Goal: Task Accomplishment & Management: Manage account settings

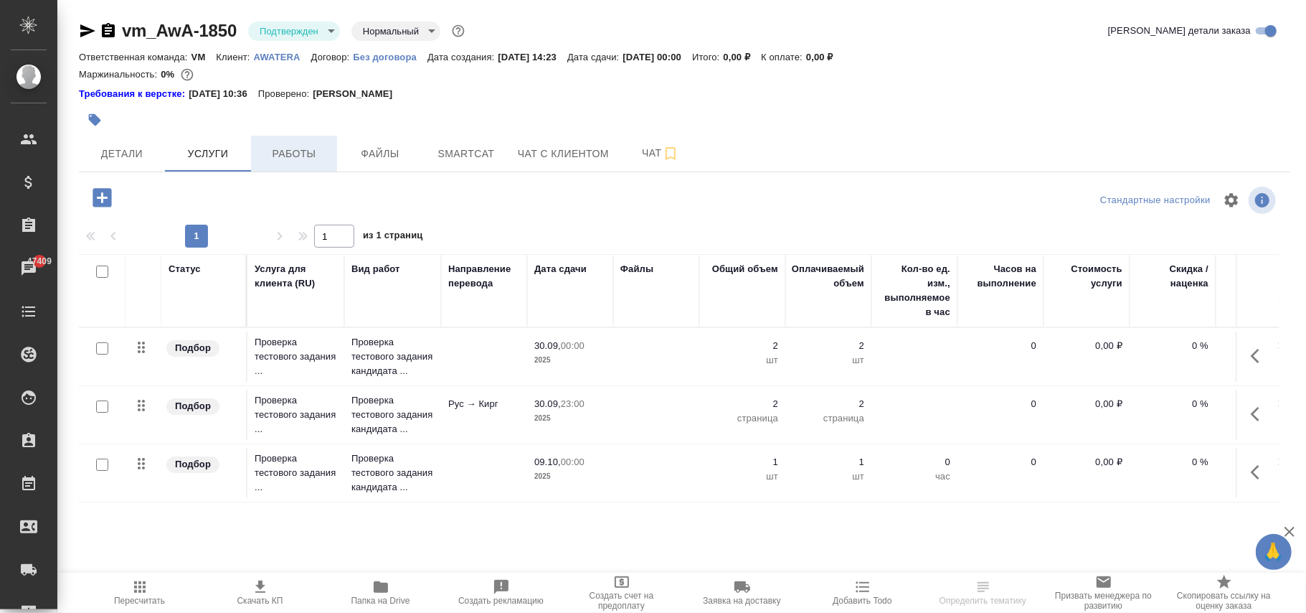
click at [296, 142] on button "Работы" at bounding box center [294, 154] width 86 height 36
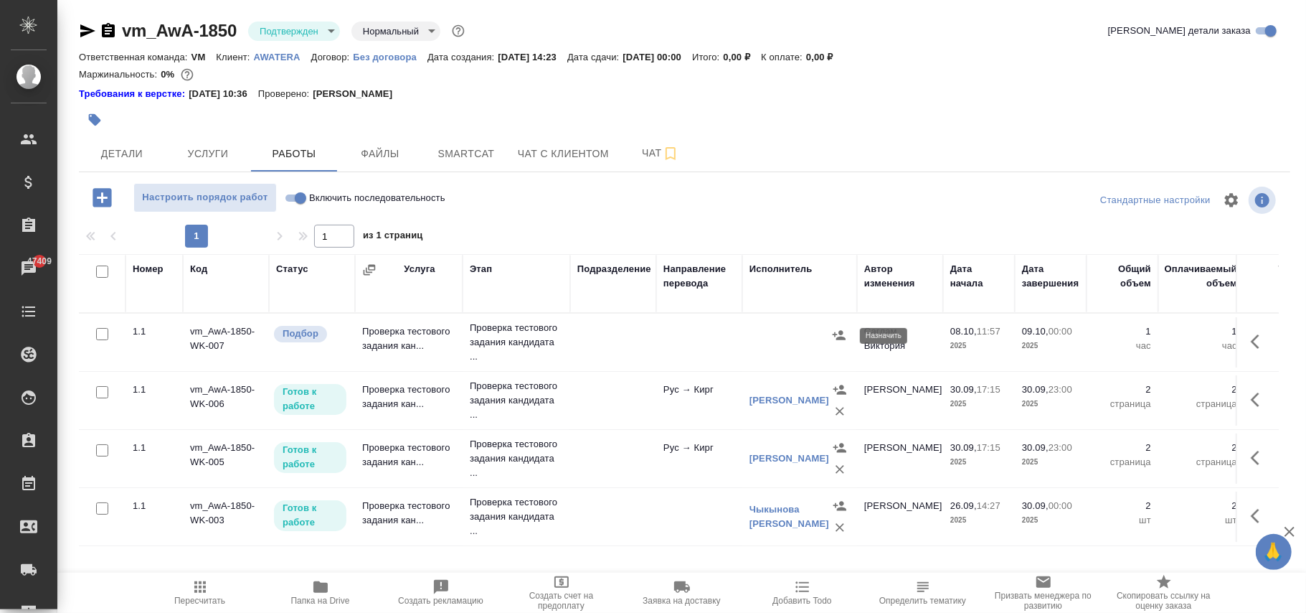
click at [834, 336] on icon "button" at bounding box center [839, 334] width 13 height 9
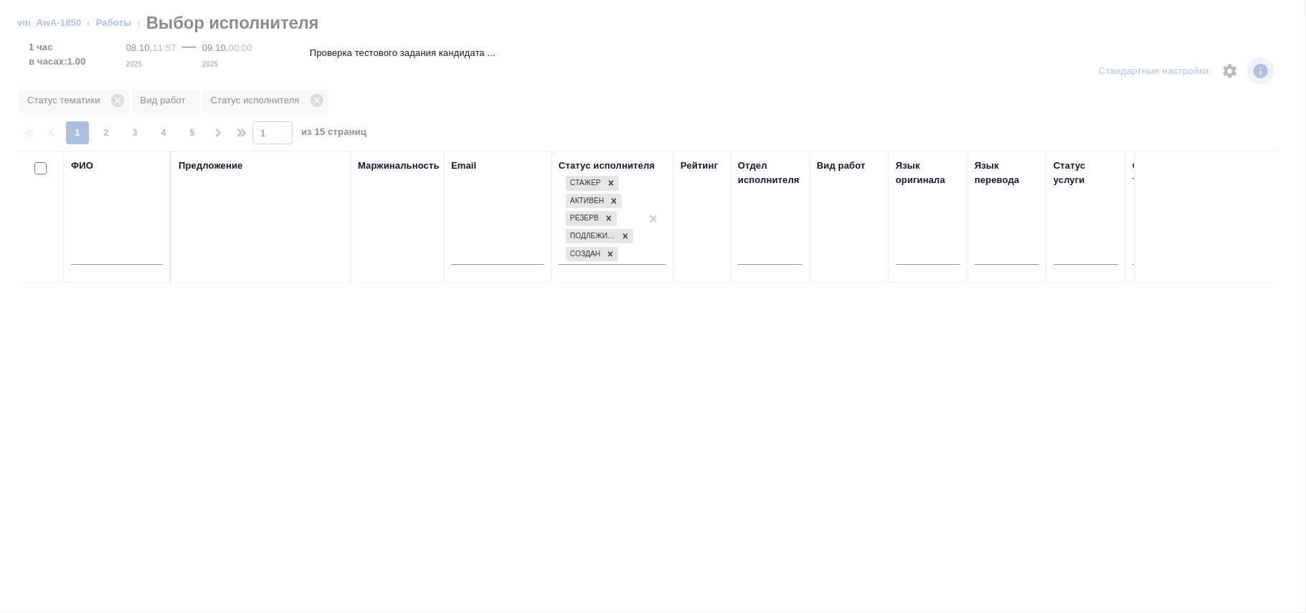
click at [132, 254] on input "text" at bounding box center [117, 256] width 92 height 18
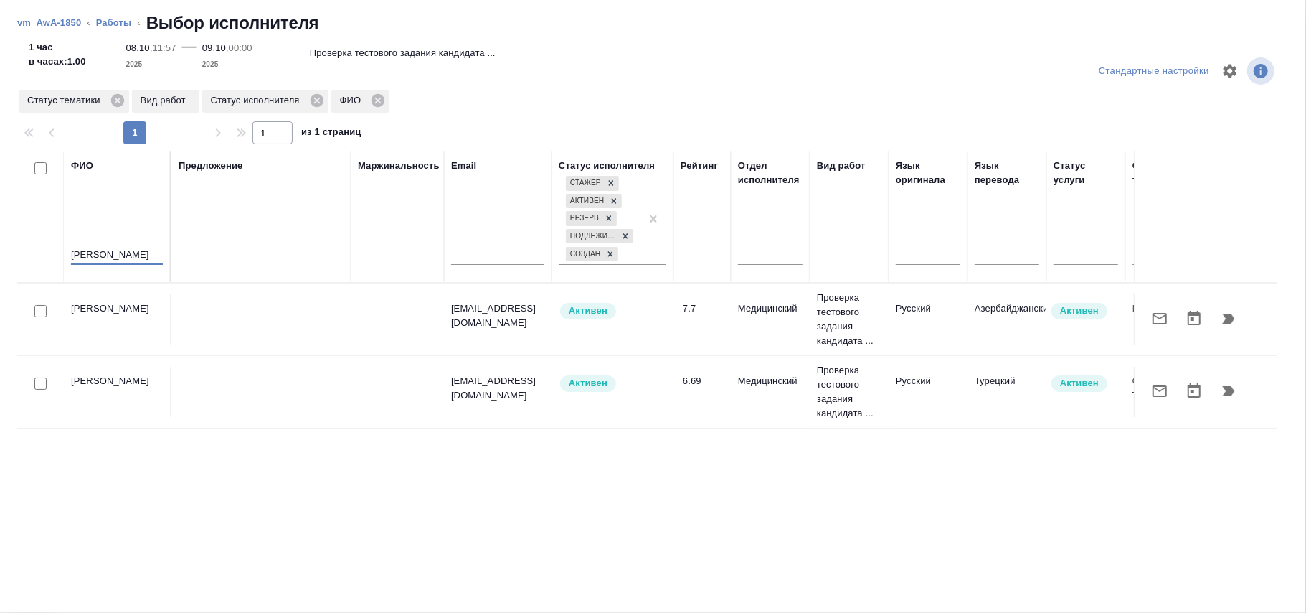
type input "мелик"
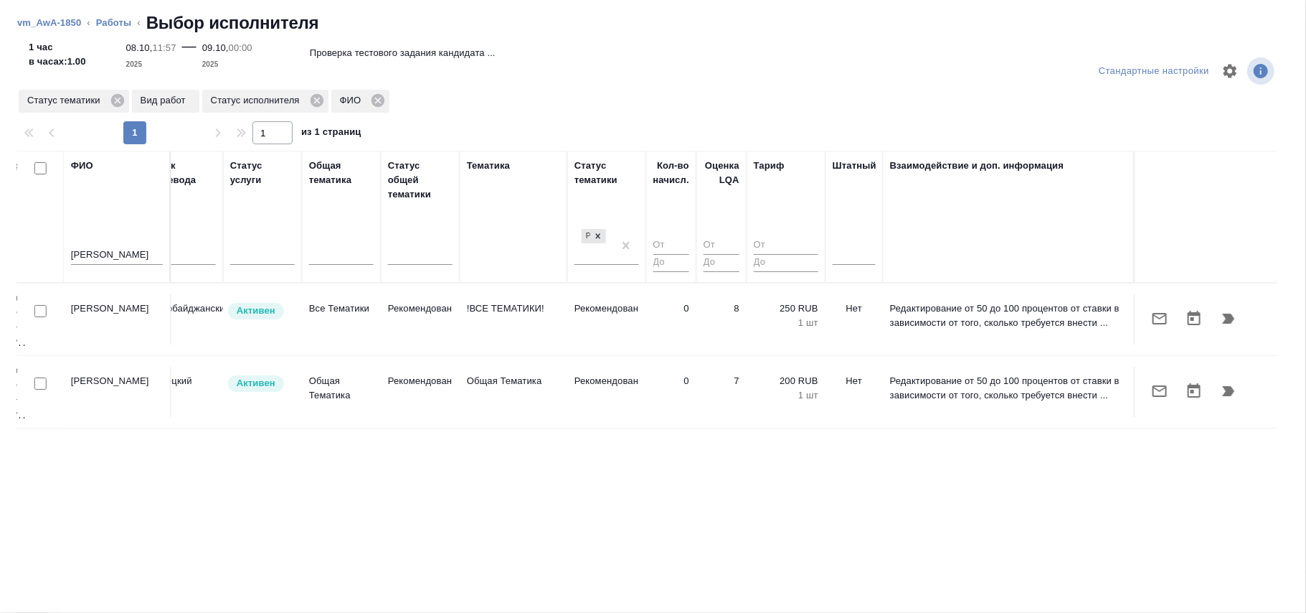
click at [707, 325] on td "8" at bounding box center [722, 319] width 50 height 50
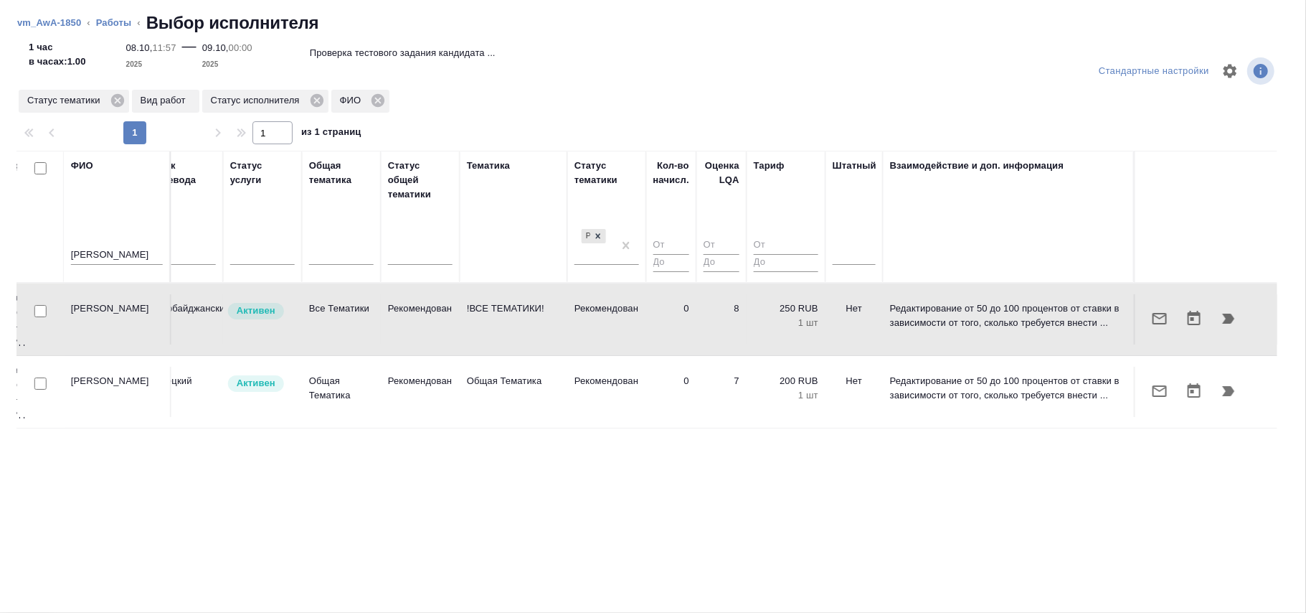
click at [707, 325] on td "8" at bounding box center [722, 319] width 50 height 50
click at [1229, 314] on icon "button" at bounding box center [1228, 318] width 17 height 17
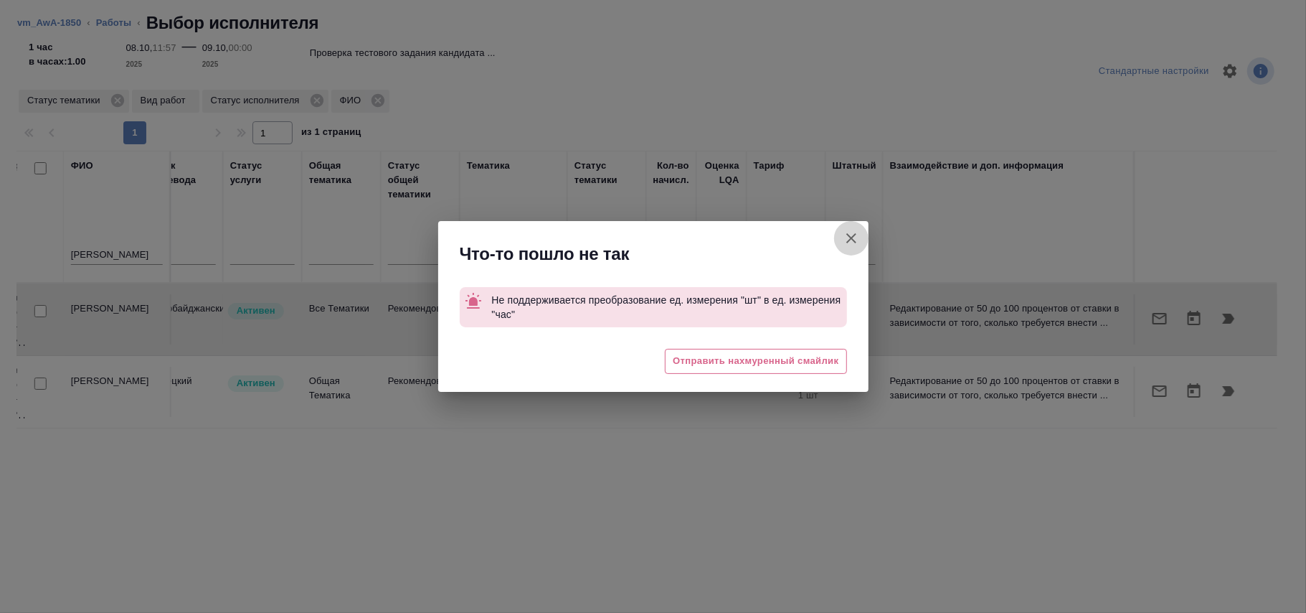
click at [847, 235] on icon "button" at bounding box center [852, 238] width 10 height 10
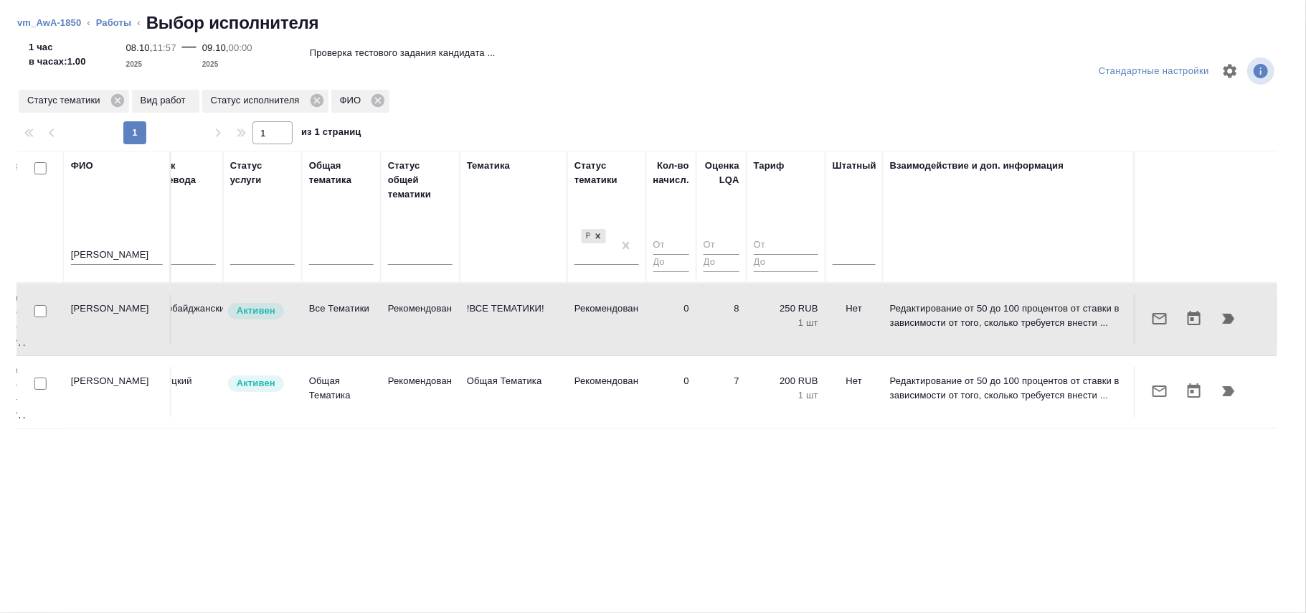
click at [653, 402] on td "0" at bounding box center [671, 392] width 50 height 50
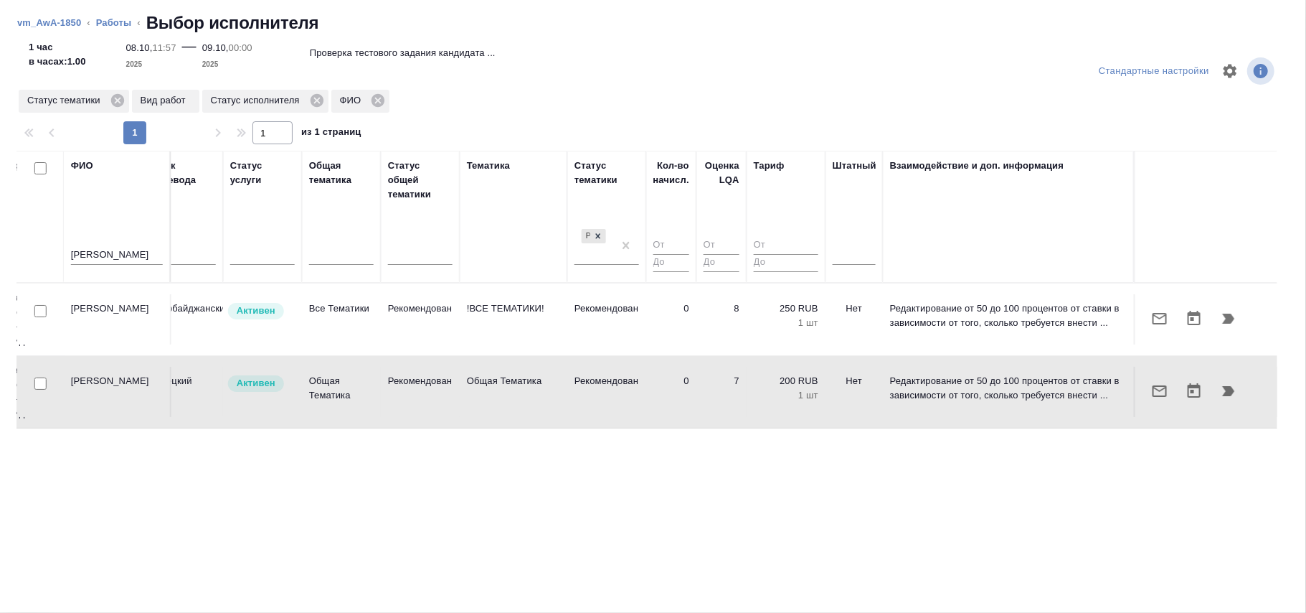
scroll to position [0, 0]
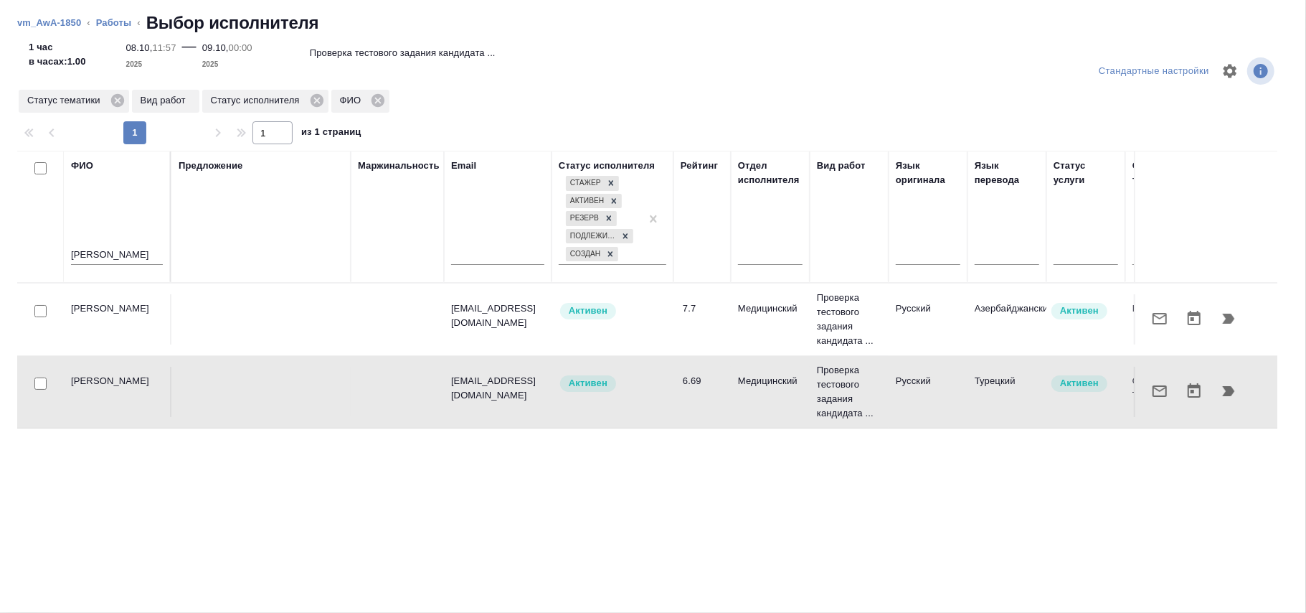
click at [954, 316] on td "Русский" at bounding box center [928, 319] width 79 height 50
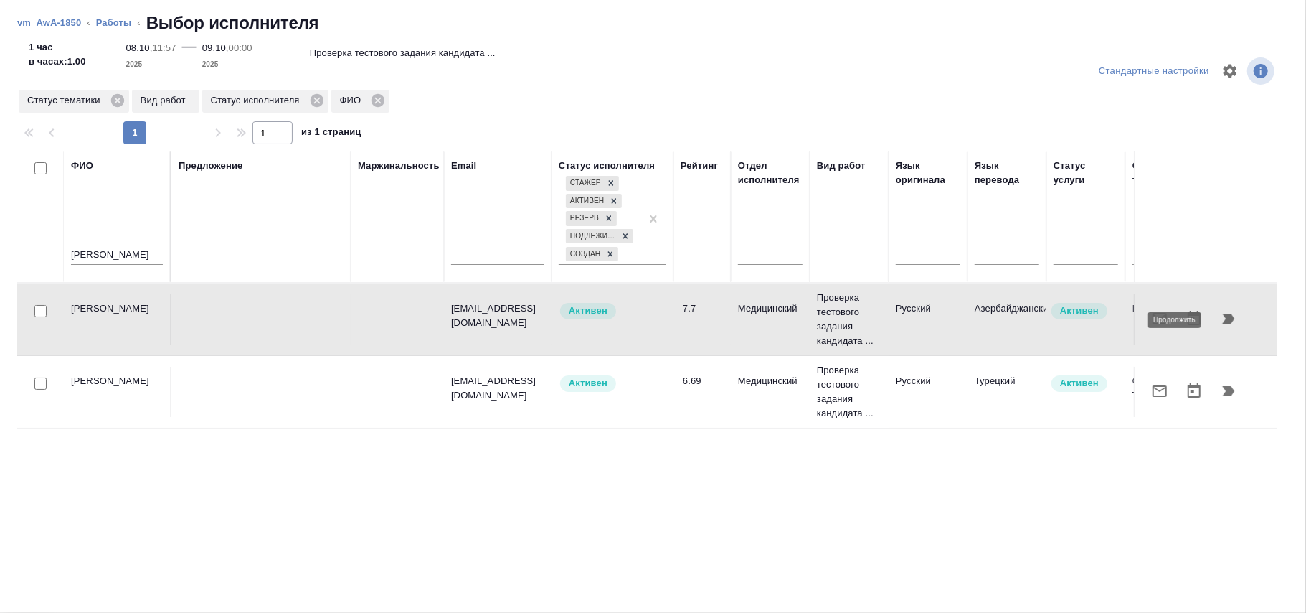
click at [1233, 320] on icon "button" at bounding box center [1229, 319] width 12 height 10
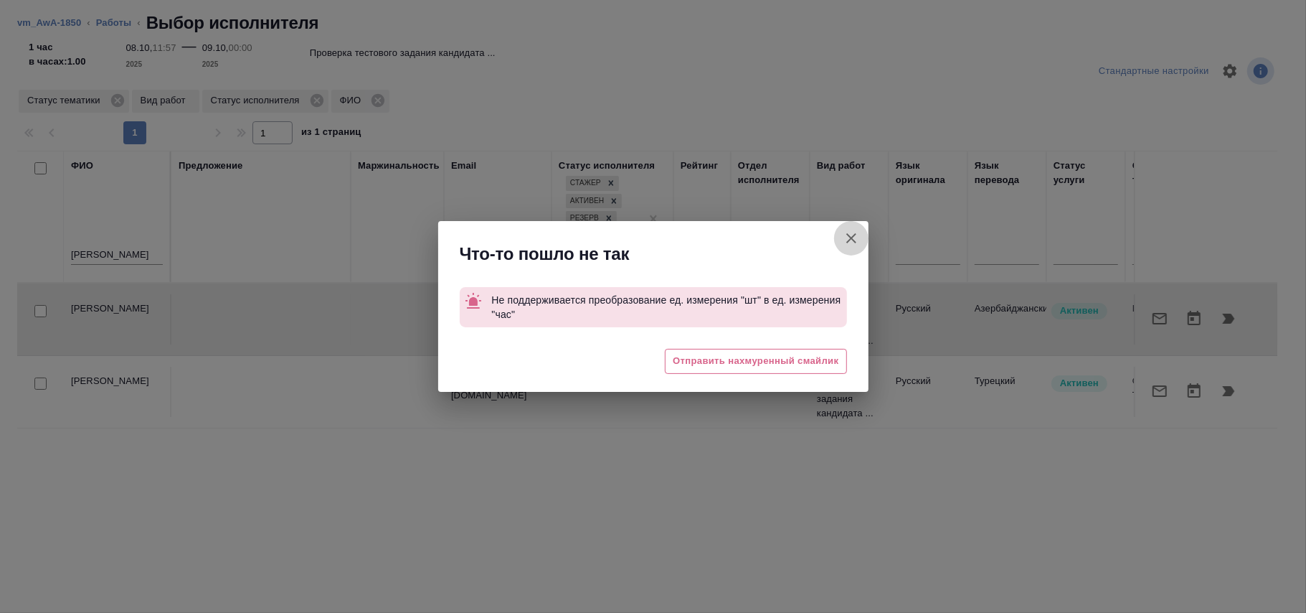
click at [859, 245] on icon "button" at bounding box center [851, 238] width 17 height 17
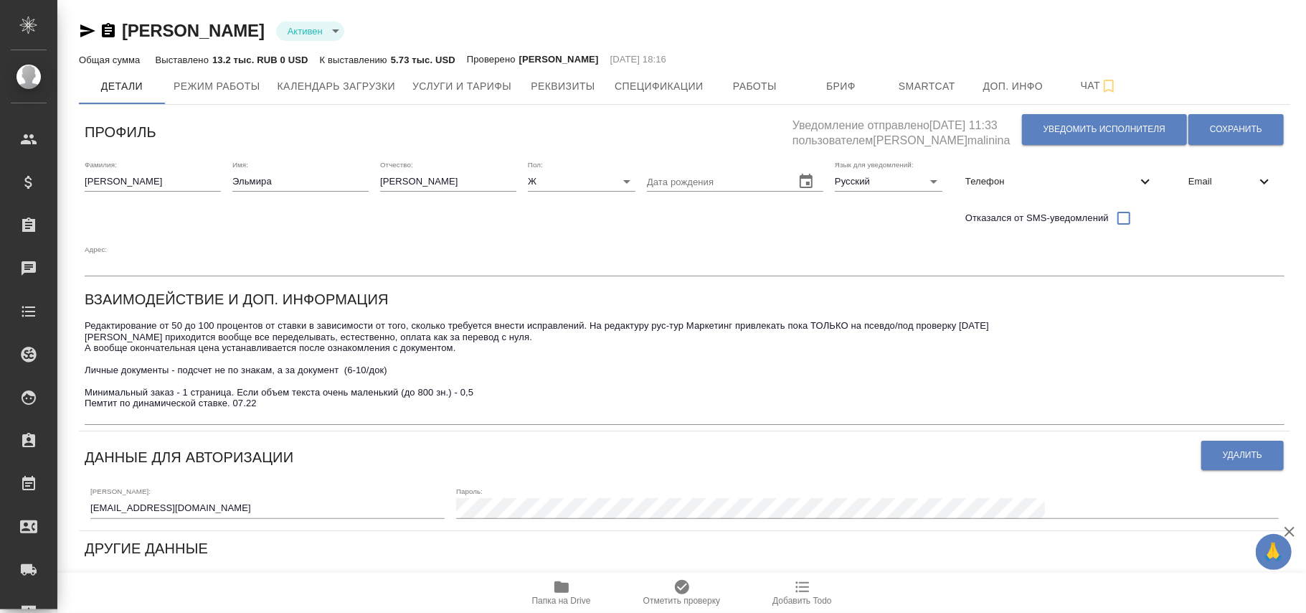
type input ". SmartCAT"
click at [475, 83] on span "Услуги и тарифы" at bounding box center [462, 86] width 99 height 18
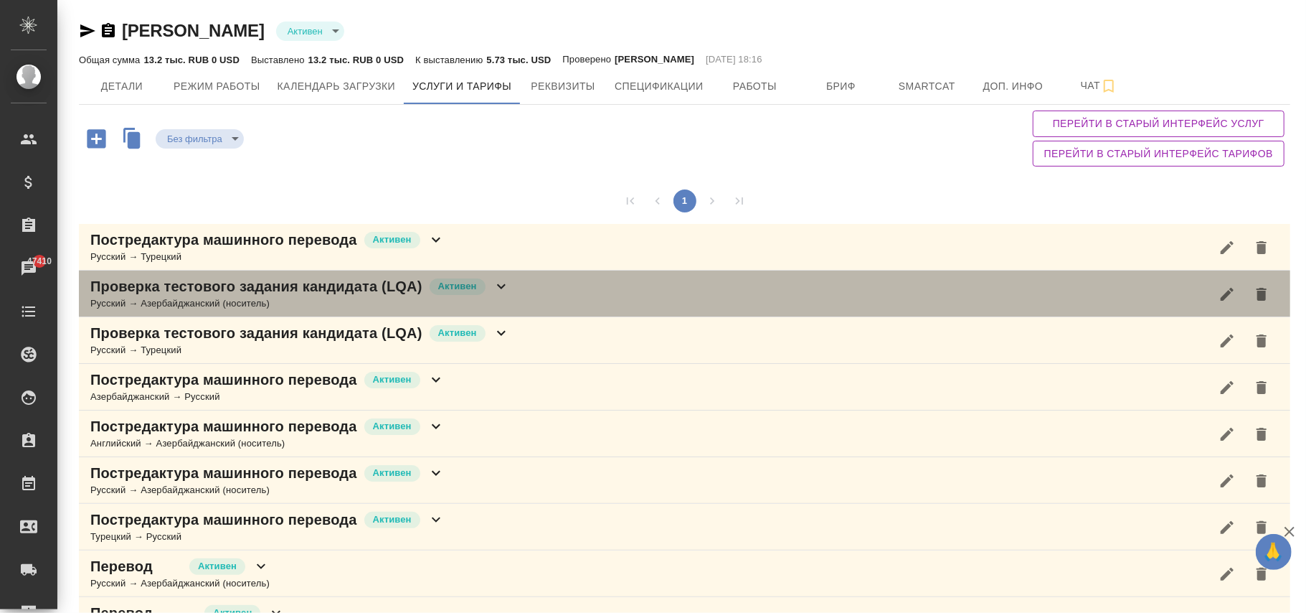
click at [506, 290] on icon at bounding box center [501, 286] width 17 height 17
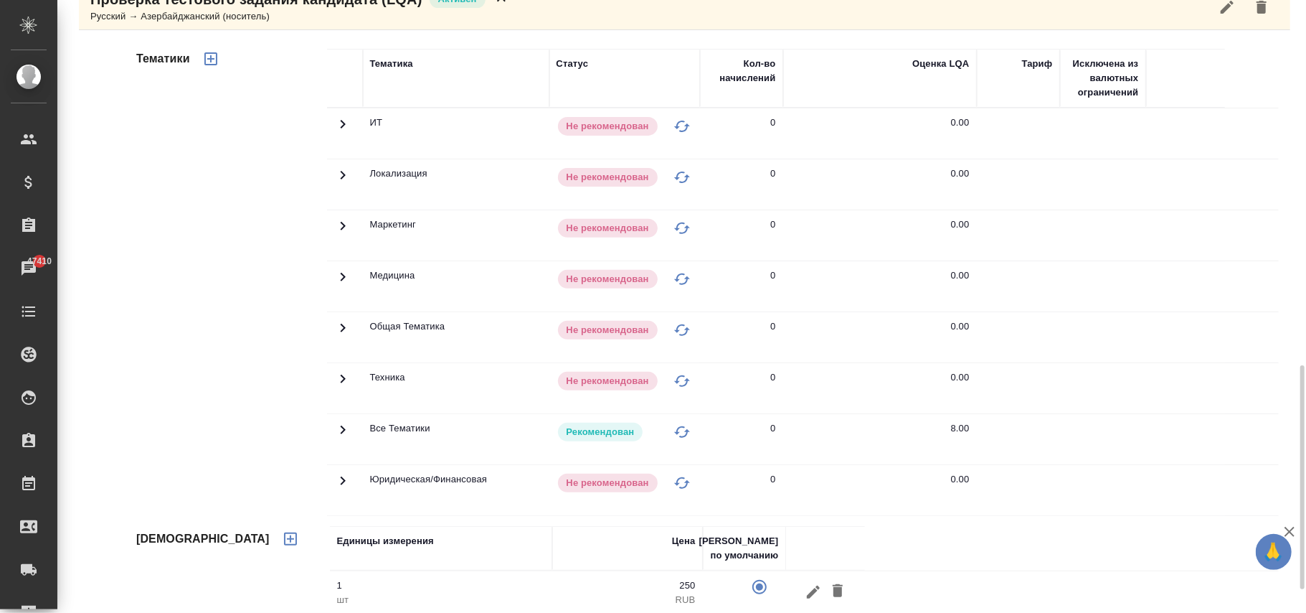
scroll to position [478, 0]
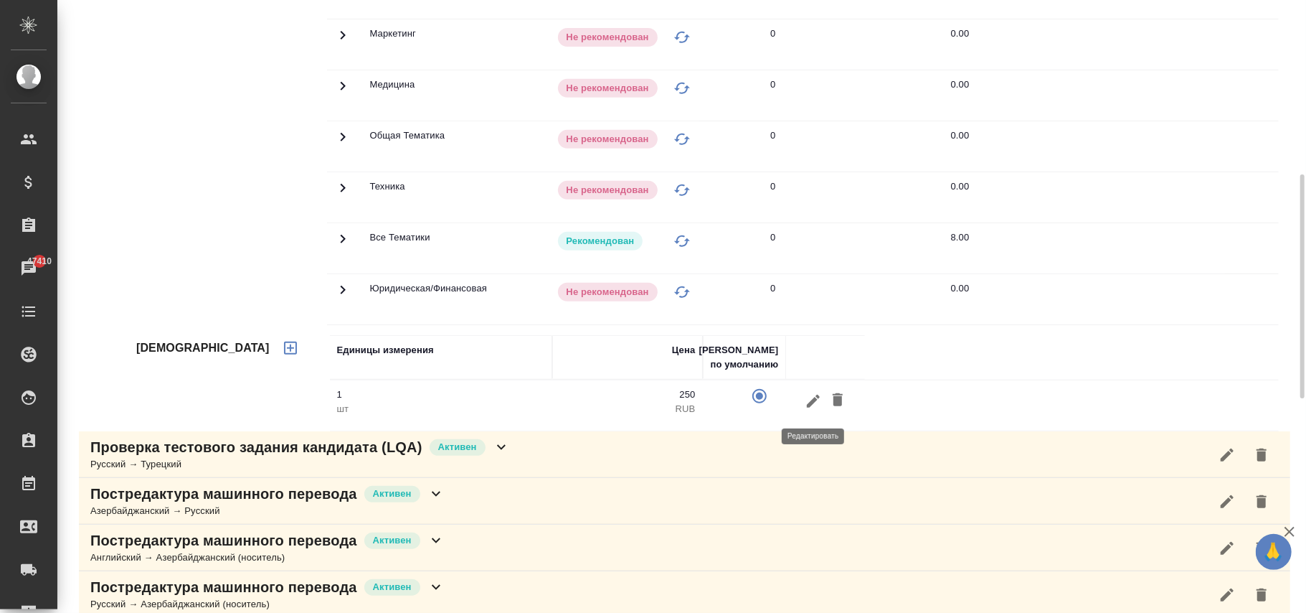
click at [812, 402] on icon "button" at bounding box center [813, 400] width 17 height 17
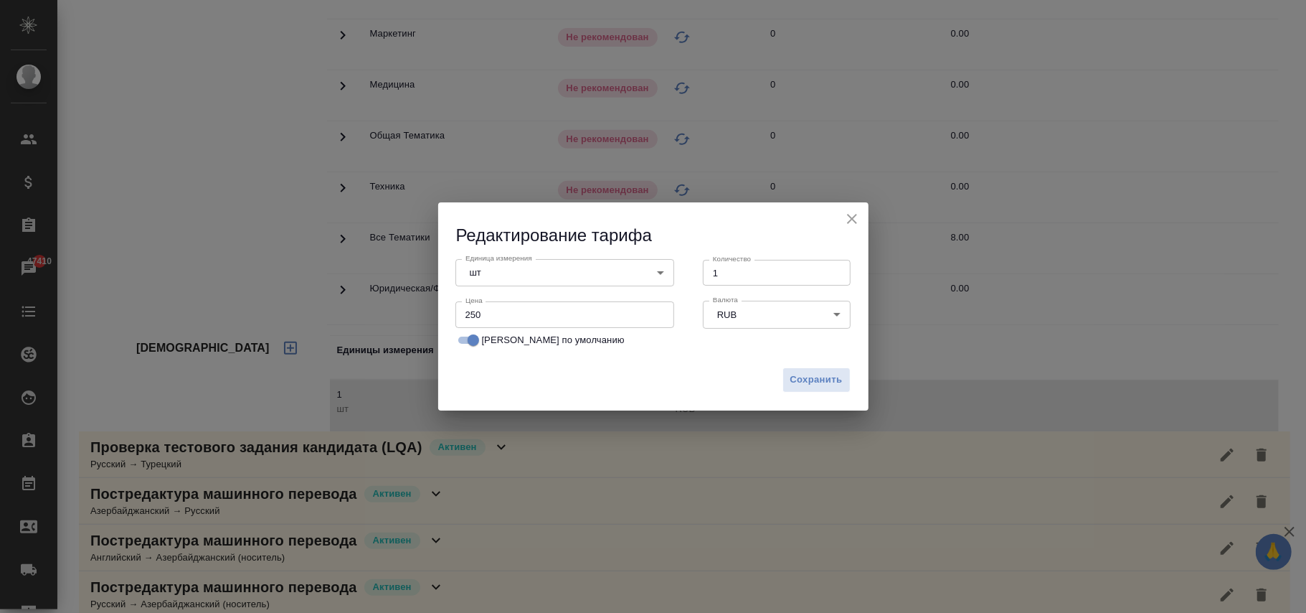
click at [529, 271] on body "🙏 .cls-1 fill:#fff; AWATERA Фокина Наталья n.fokina Клиенты Спецификации Заказы…" at bounding box center [653, 306] width 1306 height 613
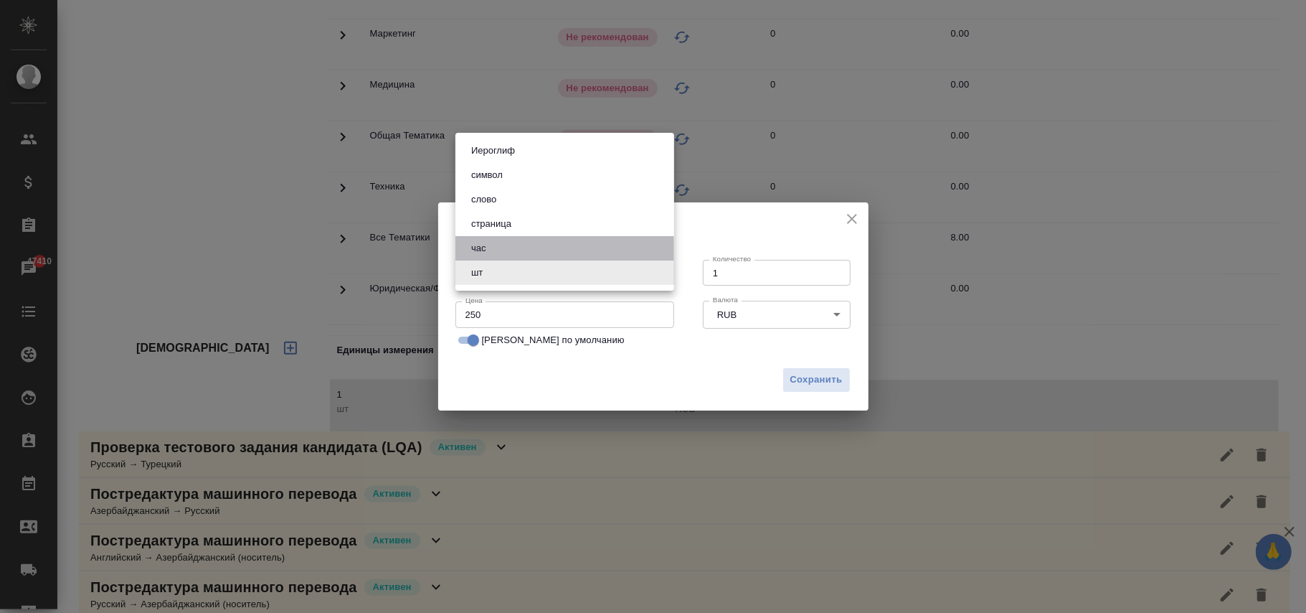
click at [495, 248] on li "час" at bounding box center [565, 248] width 219 height 24
type input "5a8b1489cc6b4906c91bfd93"
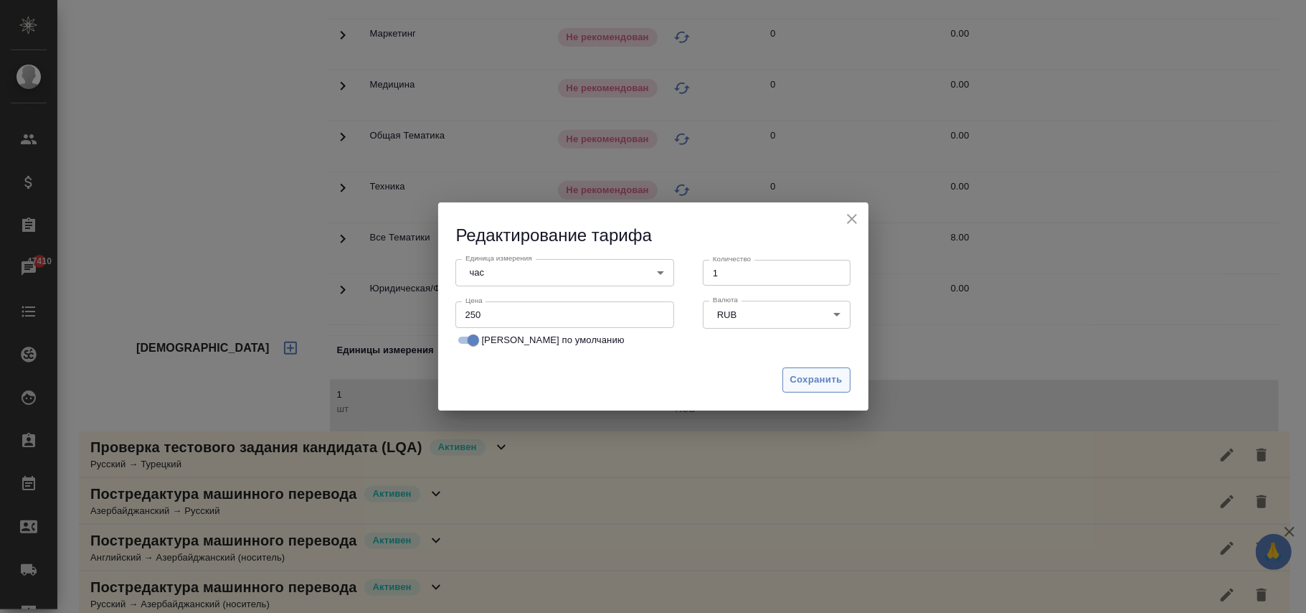
click at [821, 380] on span "Сохранить" at bounding box center [817, 380] width 52 height 17
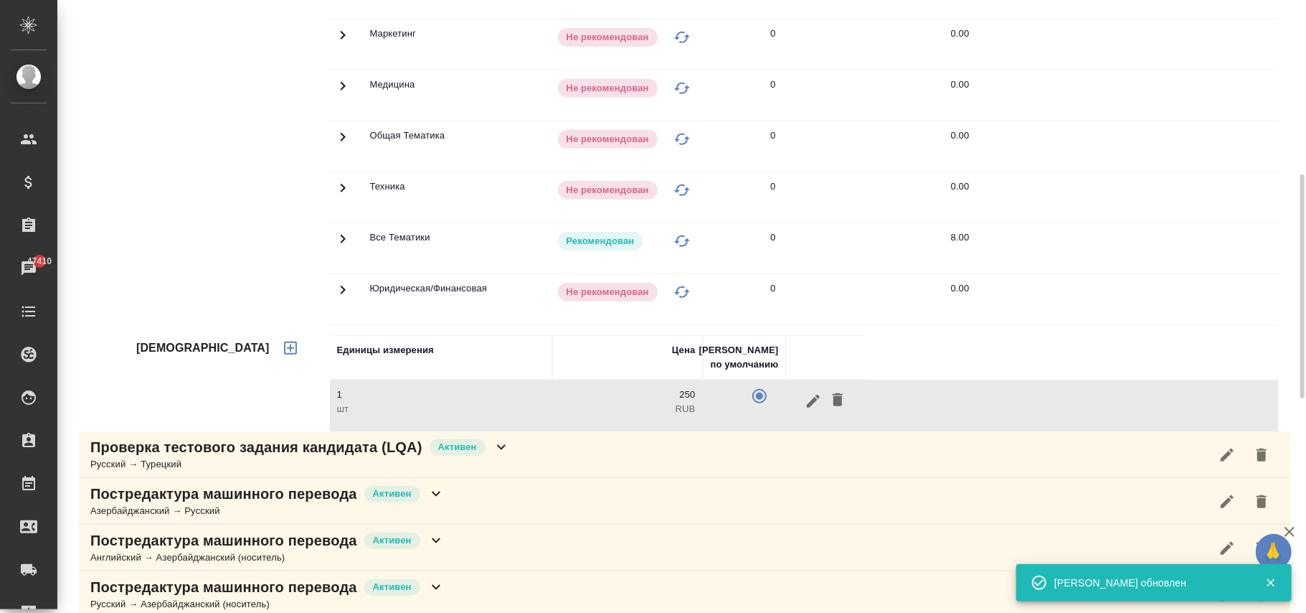
click at [804, 372] on div at bounding box center [825, 357] width 65 height 29
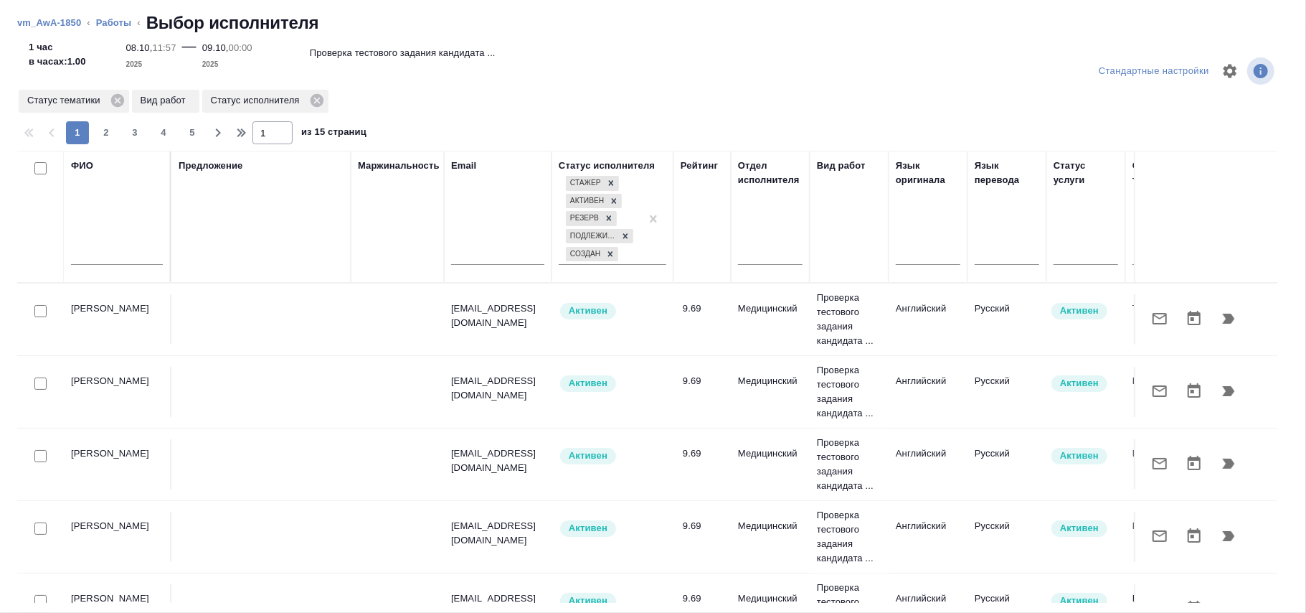
click at [93, 254] on input "text" at bounding box center [117, 256] width 92 height 18
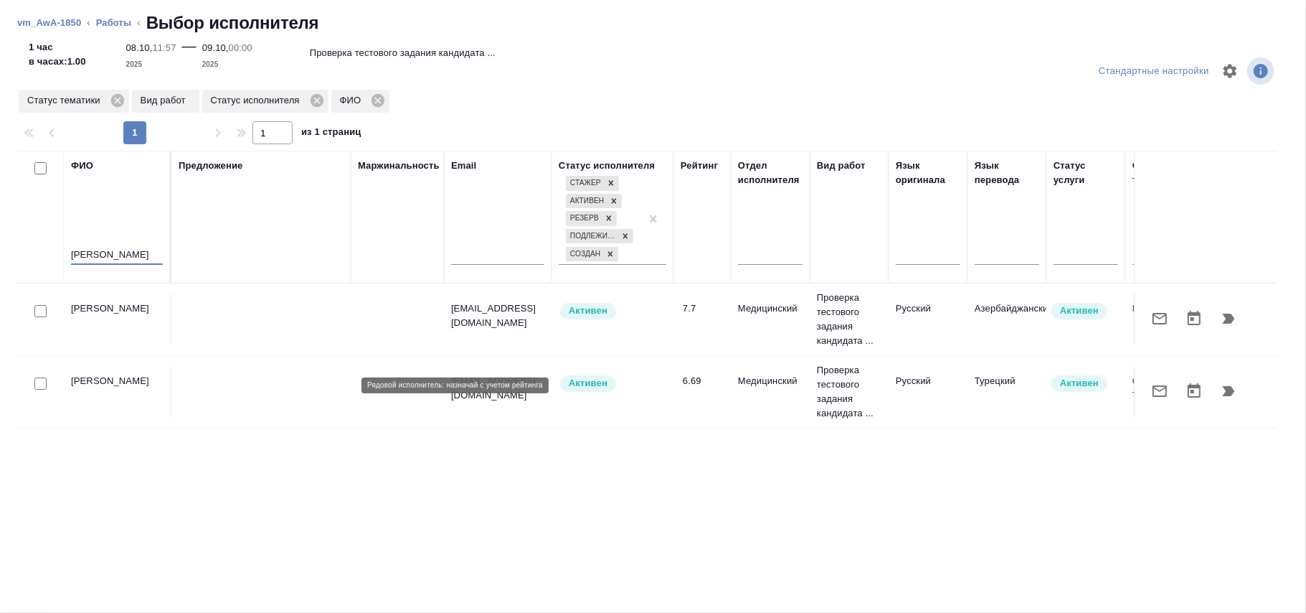
type input "меликова"
click at [649, 385] on div "Активен" at bounding box center [613, 383] width 108 height 19
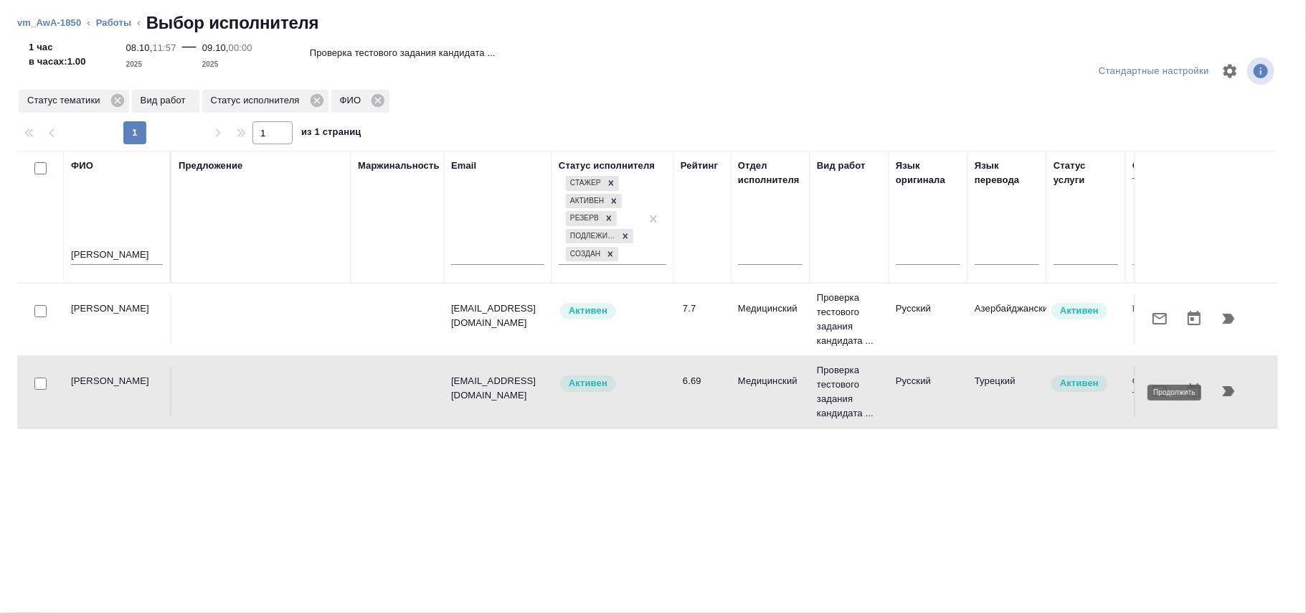
click at [1238, 392] on button "button" at bounding box center [1229, 391] width 34 height 34
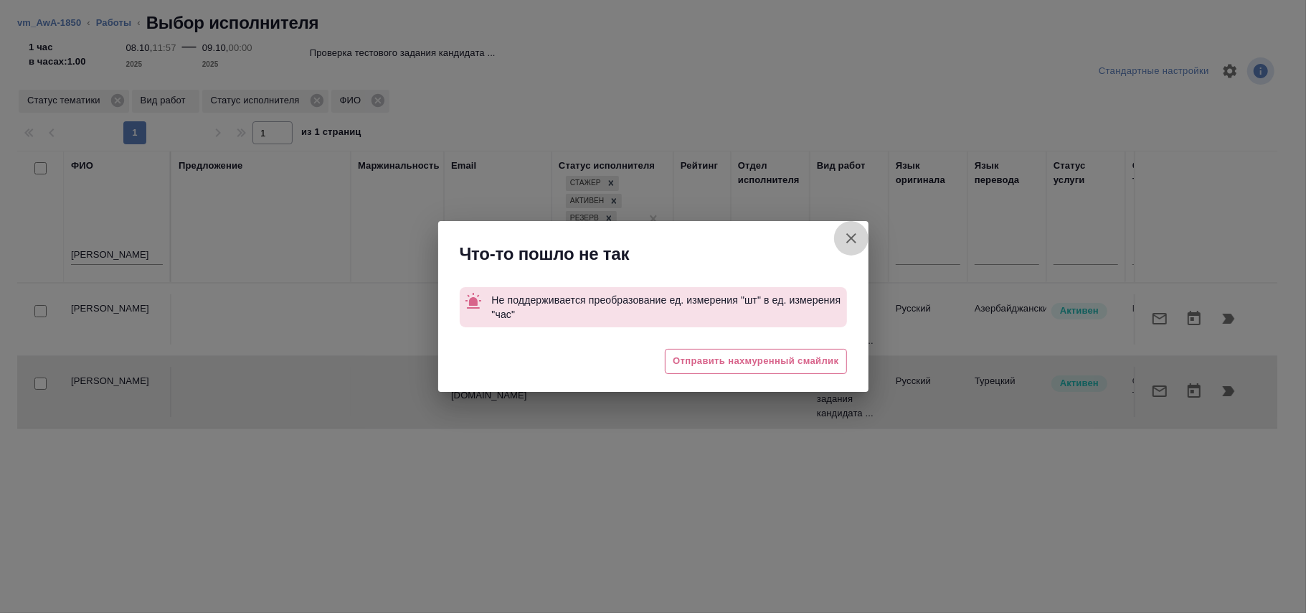
drag, startPoint x: 851, startPoint y: 240, endPoint x: 430, endPoint y: 11, distance: 478.3
click at [852, 239] on icon "button" at bounding box center [851, 238] width 17 height 17
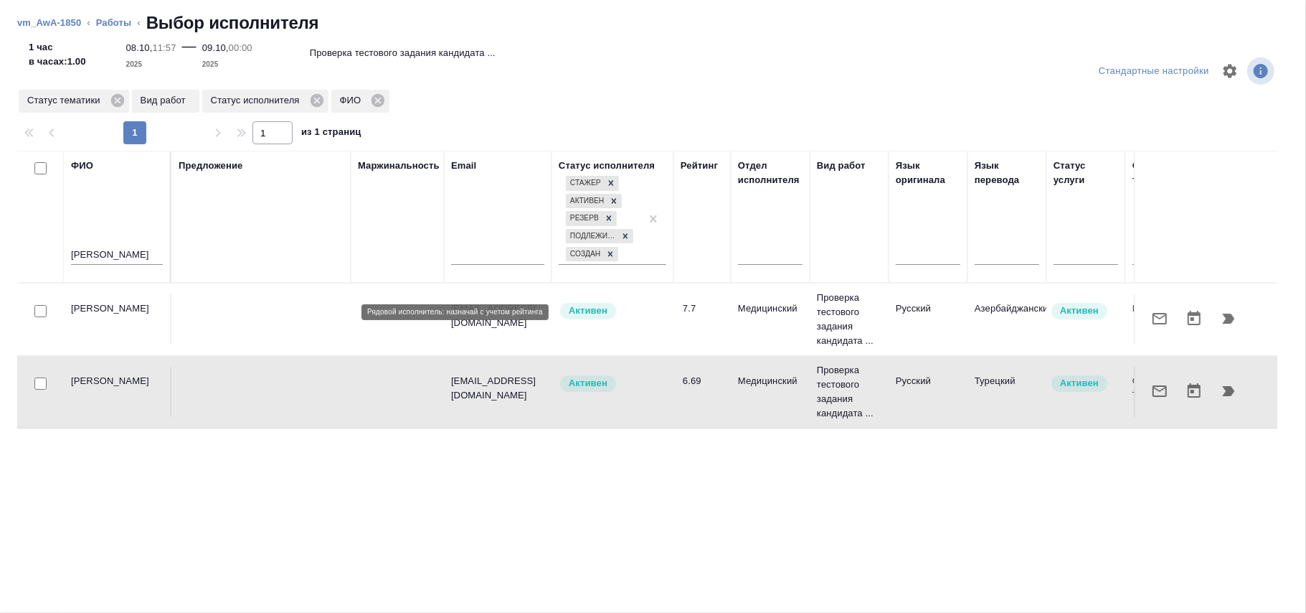
drag, startPoint x: 647, startPoint y: 314, endPoint x: 1269, endPoint y: 389, distance: 626.5
click at [649, 316] on div "Активен" at bounding box center [613, 310] width 108 height 19
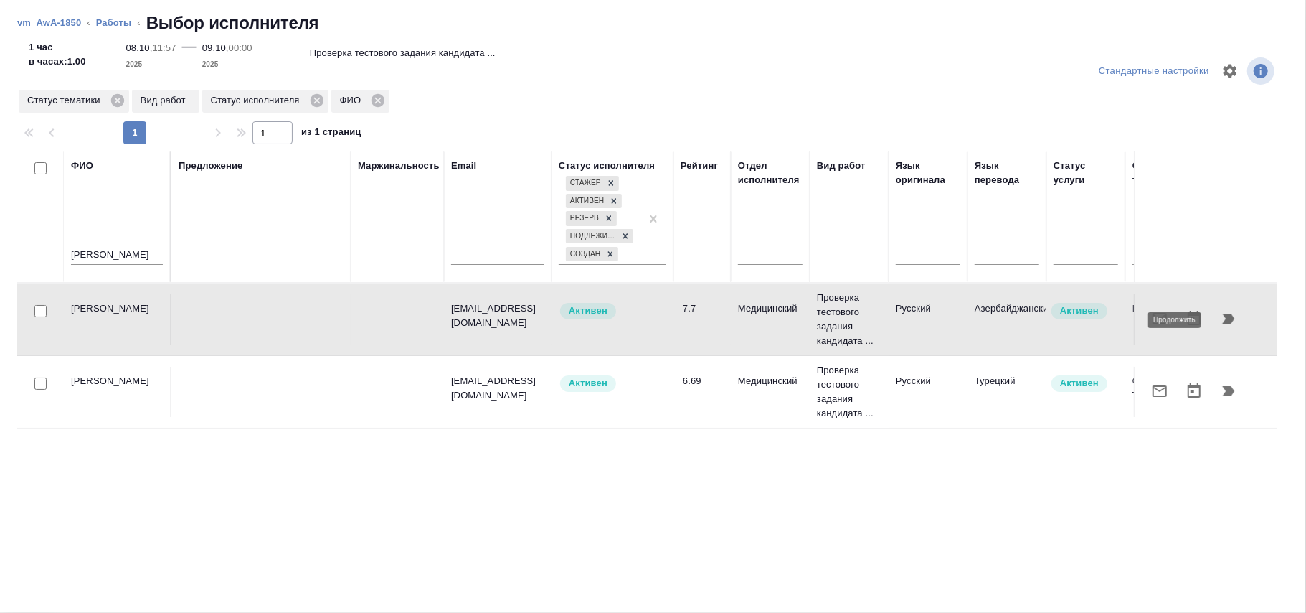
click at [1229, 319] on icon "button" at bounding box center [1229, 319] width 12 height 10
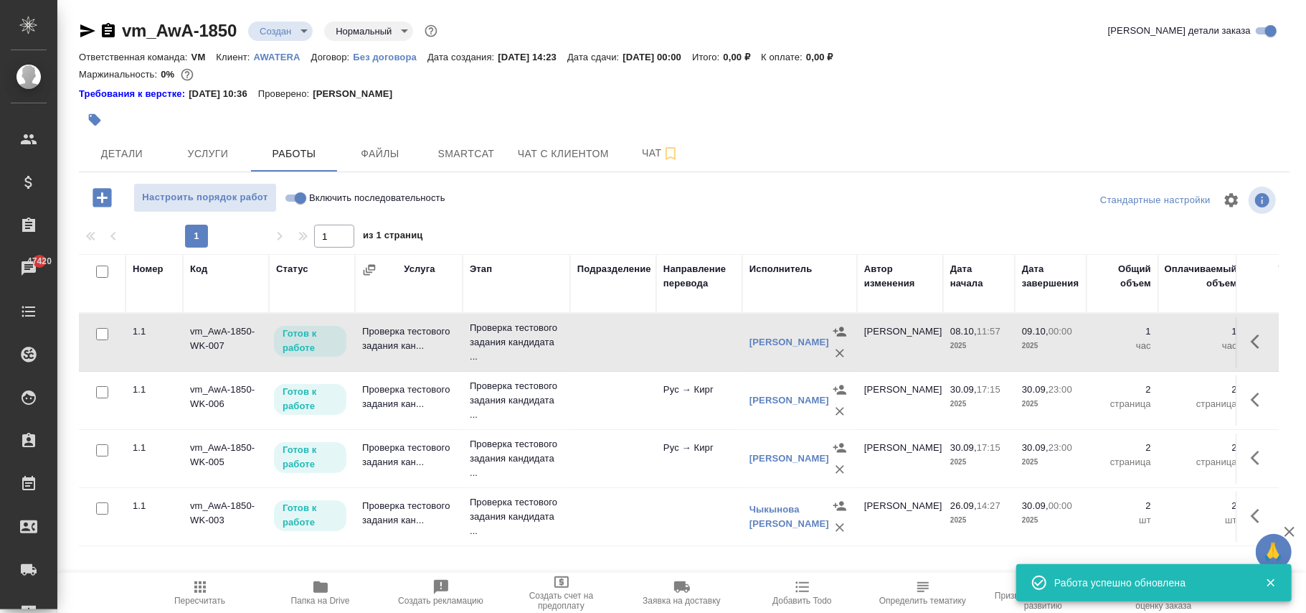
click at [205, 585] on icon "button" at bounding box center [200, 586] width 17 height 17
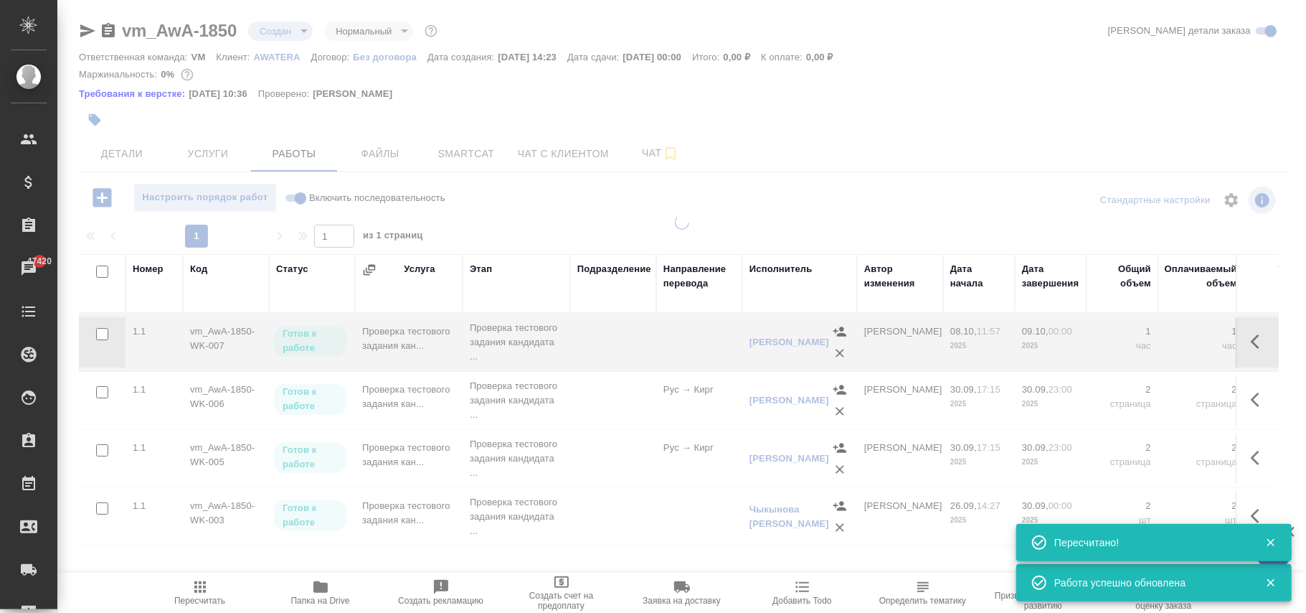
type input "confirmed"
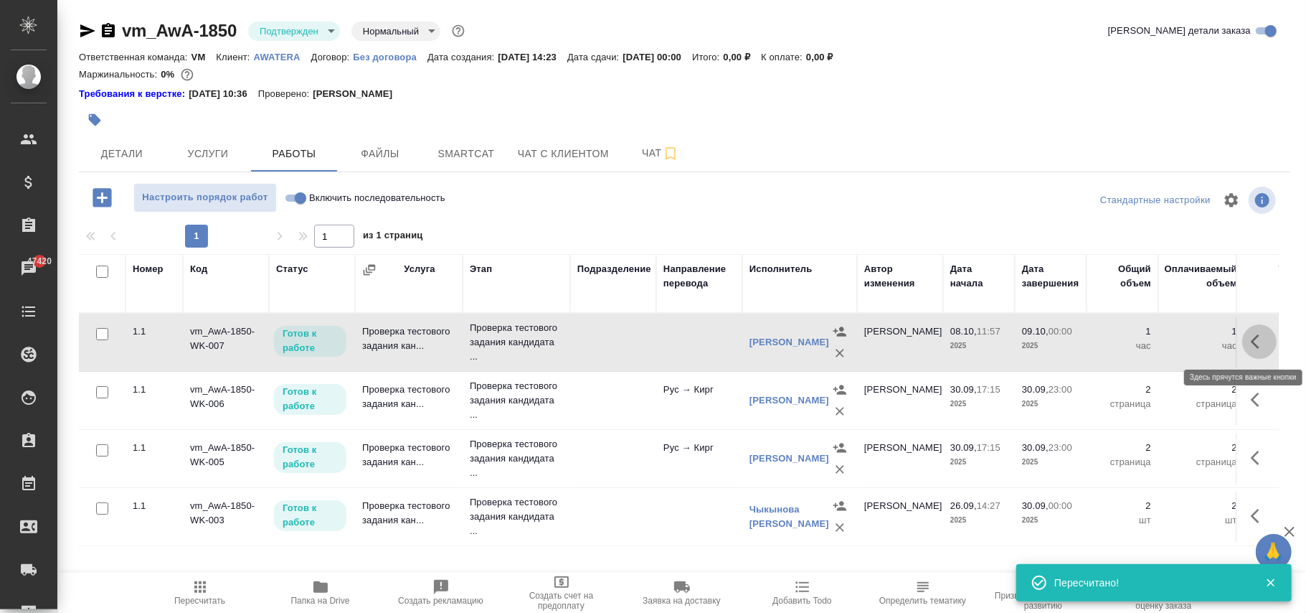
click at [1263, 340] on icon "button" at bounding box center [1259, 341] width 17 height 17
click at [1154, 341] on icon "button" at bounding box center [1154, 341] width 13 height 13
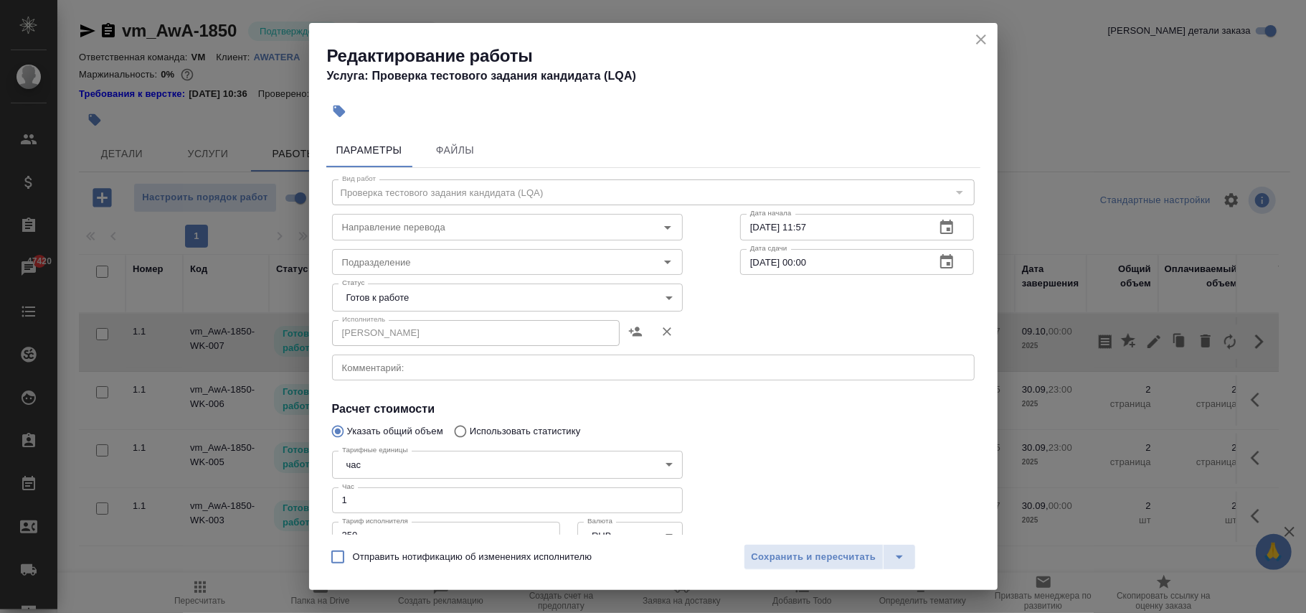
drag, startPoint x: 270, startPoint y: 485, endPoint x: 247, endPoint y: 481, distance: 24.1
click at [247, 481] on div "Редактирование работы Услуга: Проверка тестового задания кандидата (LQA) Параме…" at bounding box center [653, 306] width 1306 height 613
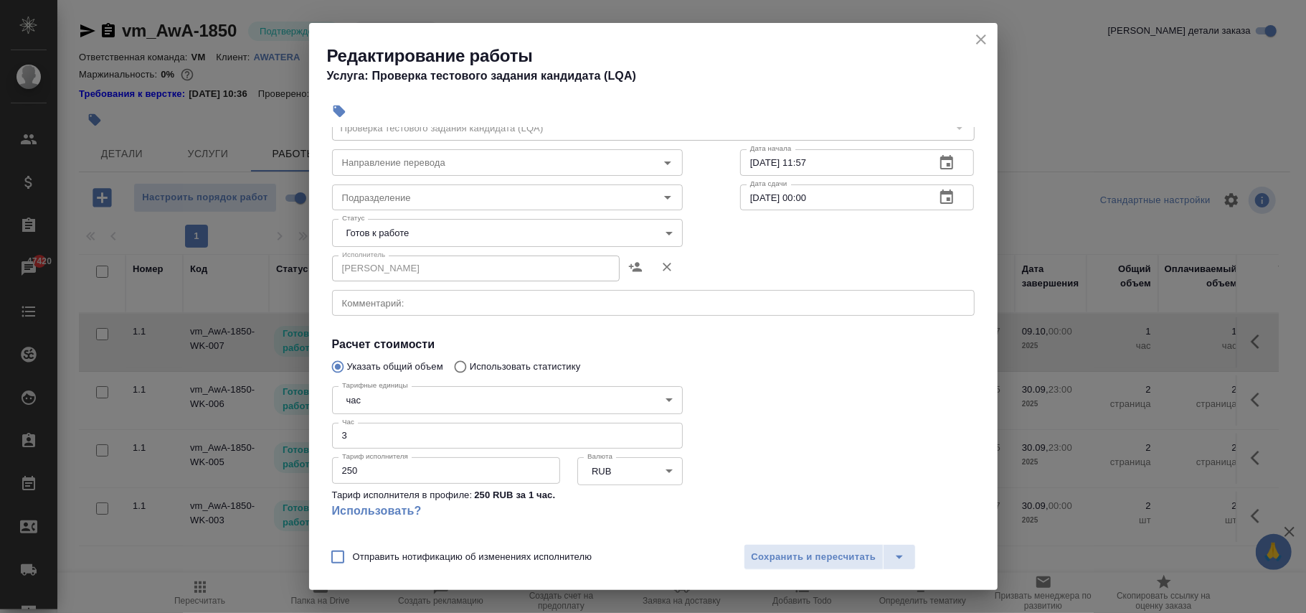
scroll to position [56, 0]
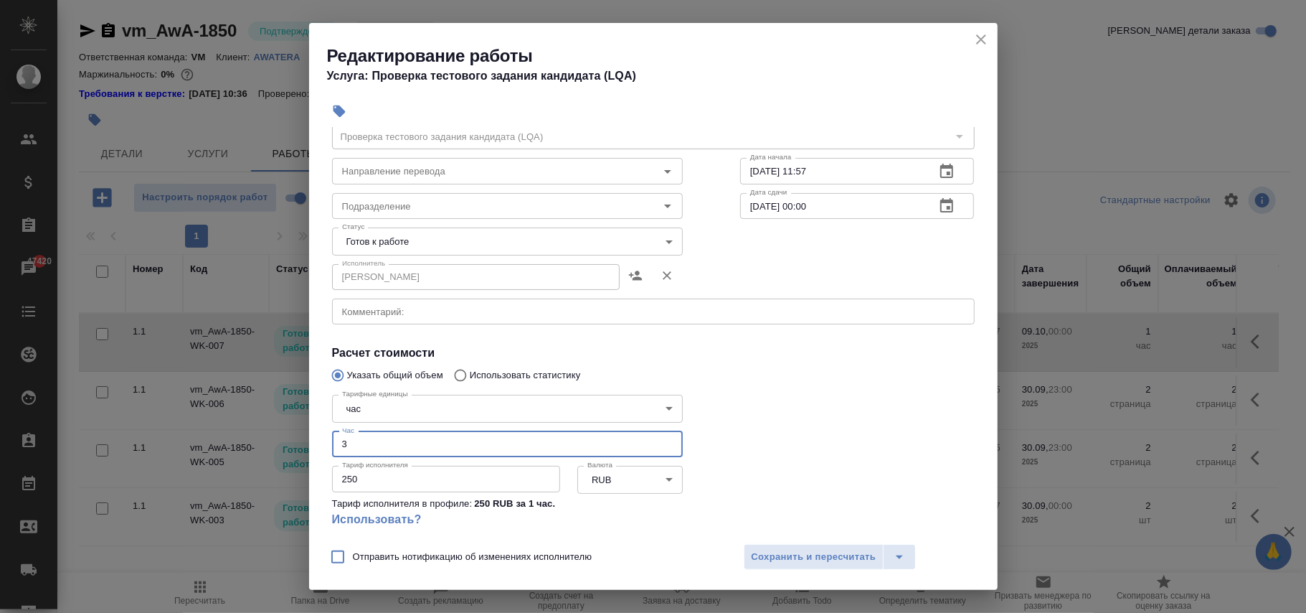
drag, startPoint x: 403, startPoint y: 448, endPoint x: 193, endPoint y: 429, distance: 211.0
click at [193, 429] on div "Редактирование работы Услуга: Проверка тестового задания кандидата (LQA) Параме…" at bounding box center [653, 306] width 1306 height 613
type input "1"
drag, startPoint x: 418, startPoint y: 479, endPoint x: 232, endPoint y: 451, distance: 187.2
click at [230, 453] on div "Редактирование работы Услуга: Проверка тестового задания кандидата (LQA) Параме…" at bounding box center [653, 306] width 1306 height 613
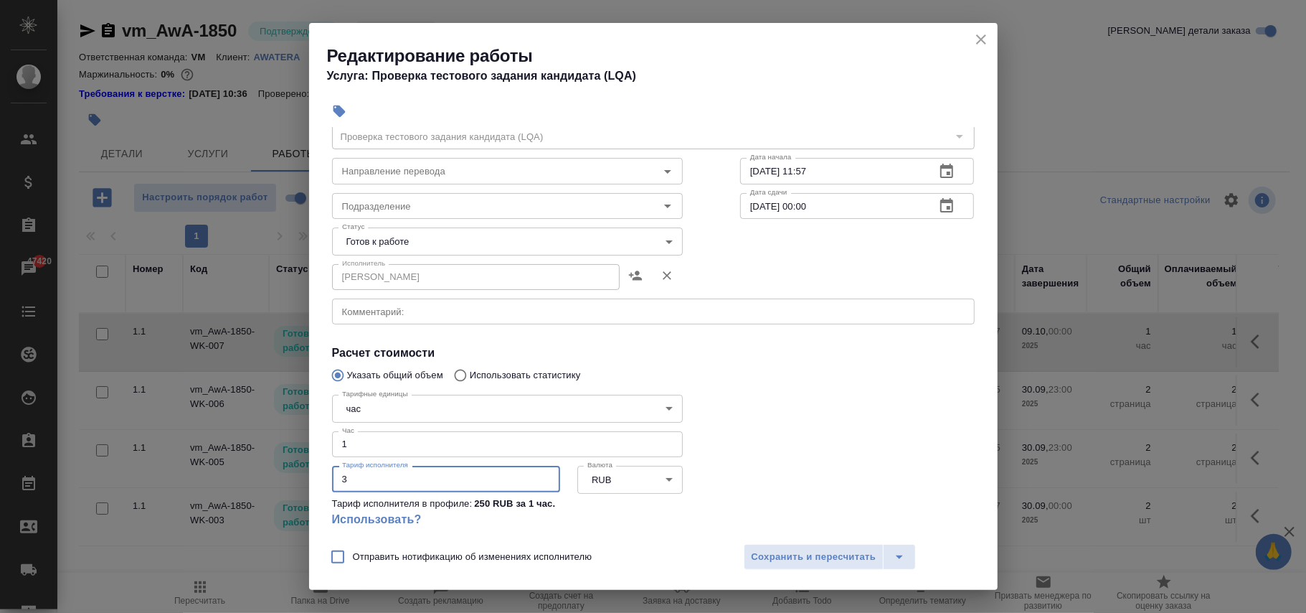
type input "3"
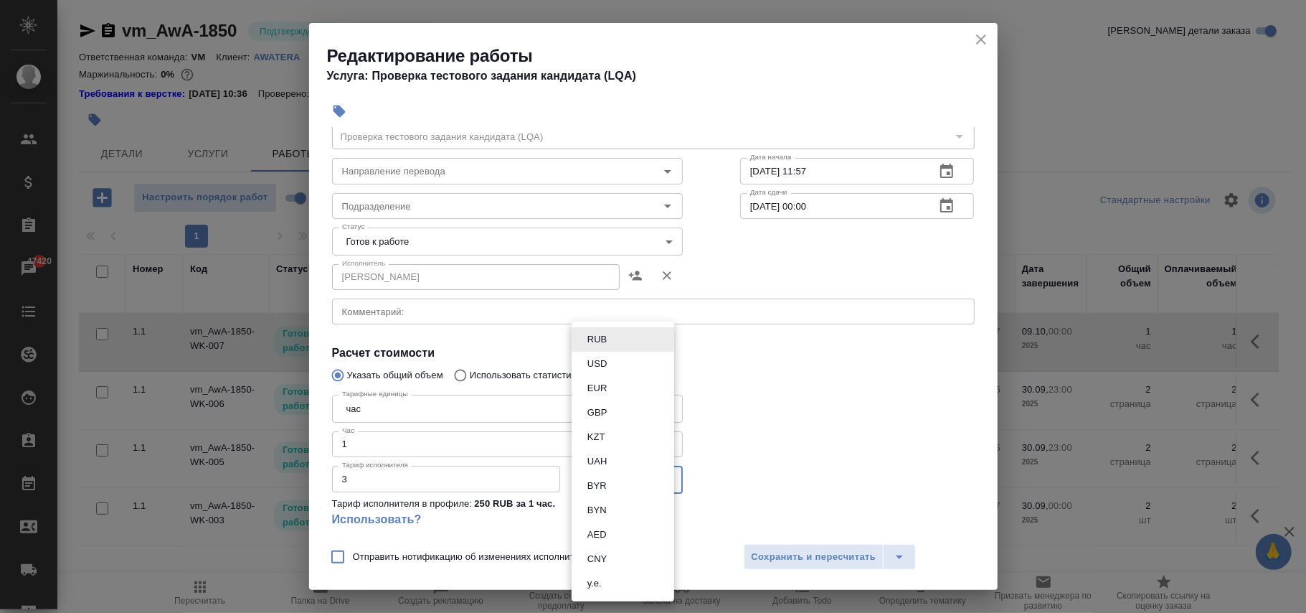
click at [633, 472] on body "🙏 .cls-1 fill:#fff; AWATERA Фокина Наталья n.fokina Клиенты Спецификации Заказы…" at bounding box center [653, 306] width 1306 height 613
click at [613, 362] on li "USD" at bounding box center [623, 364] width 103 height 24
type input "USD"
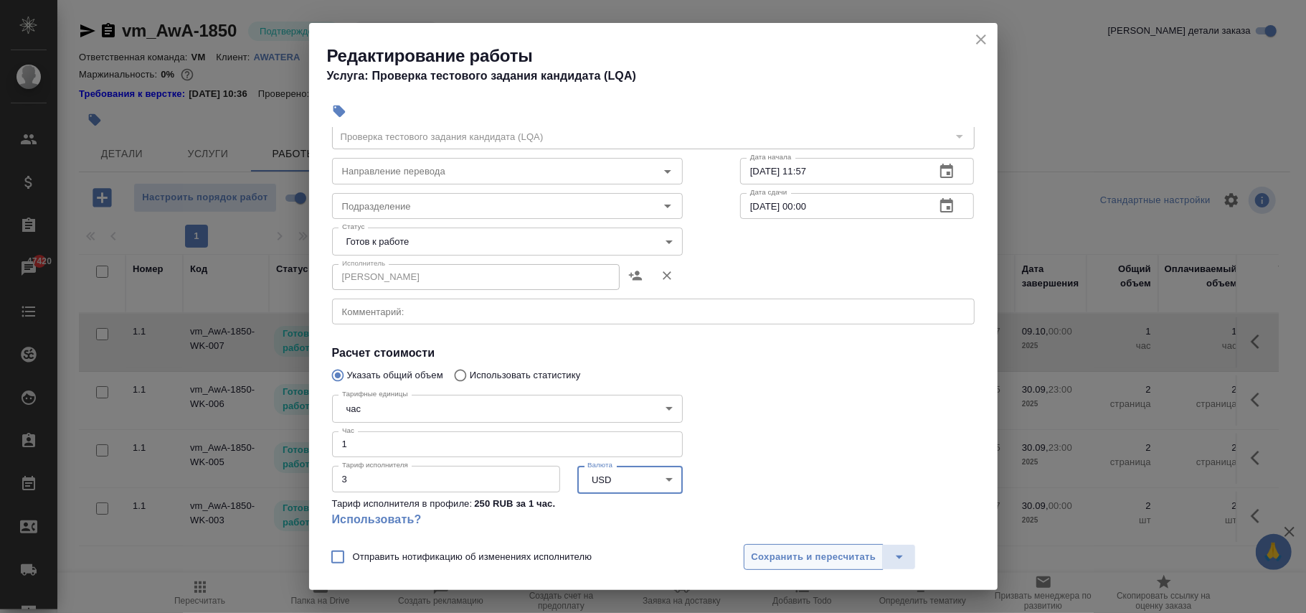
click at [816, 555] on span "Сохранить и пересчитать" at bounding box center [814, 557] width 125 height 17
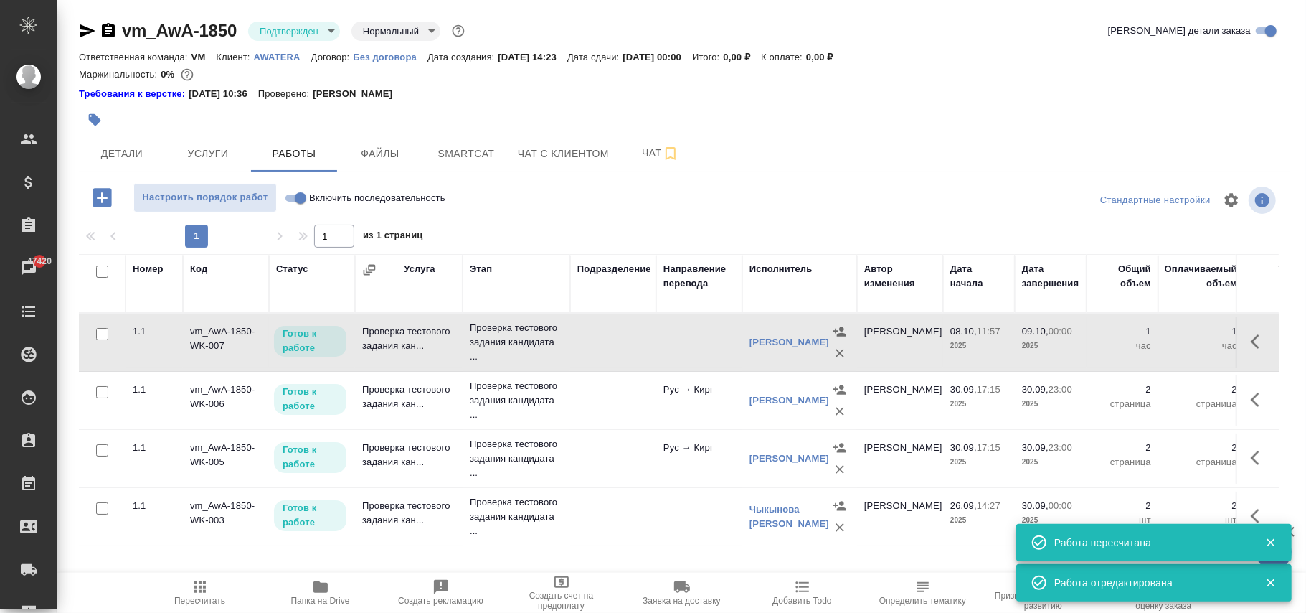
click at [207, 592] on icon "button" at bounding box center [200, 586] width 17 height 17
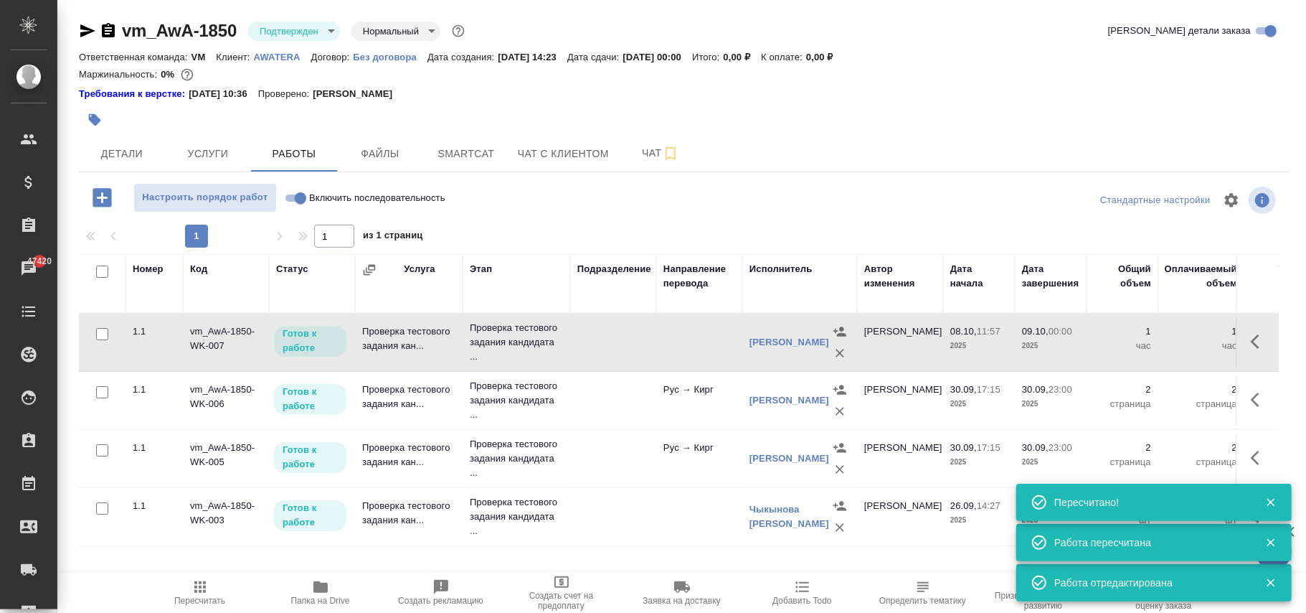
scroll to position [0, 481]
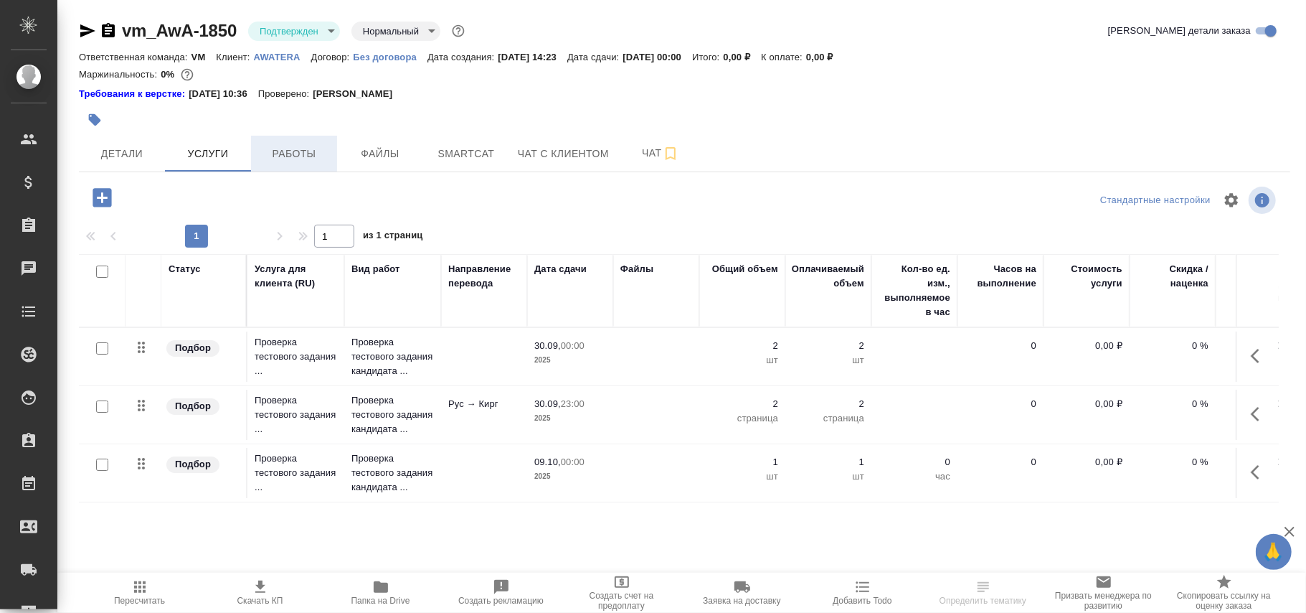
click at [299, 156] on span "Работы" at bounding box center [294, 154] width 69 height 18
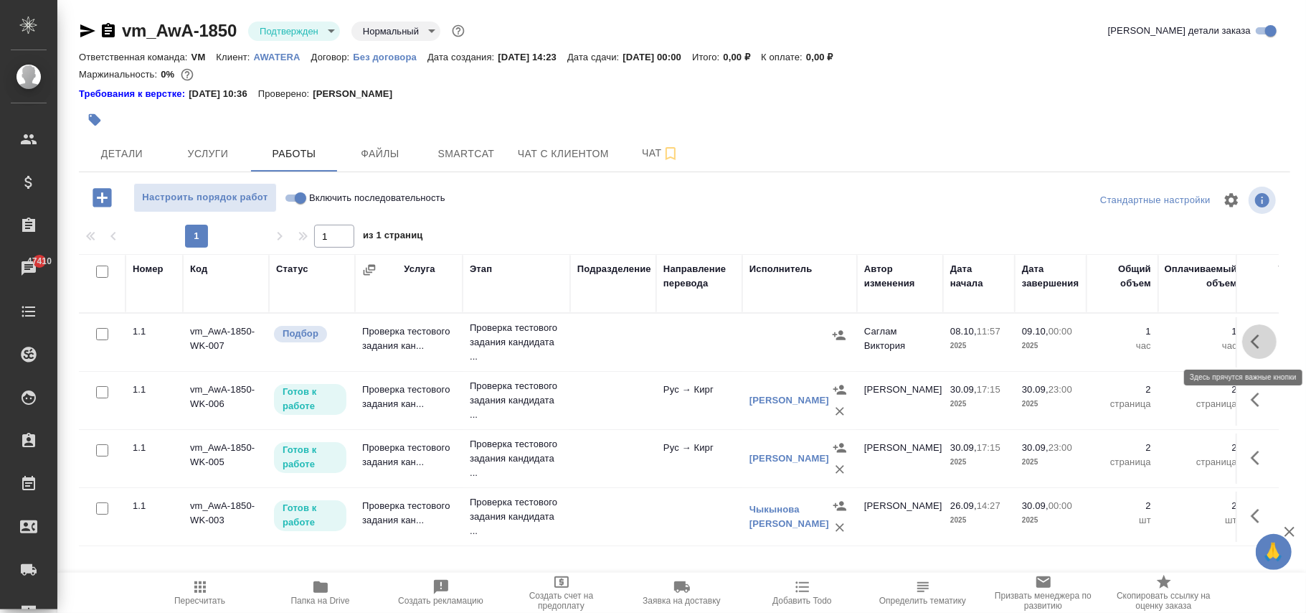
click at [1266, 334] on icon "button" at bounding box center [1259, 341] width 17 height 17
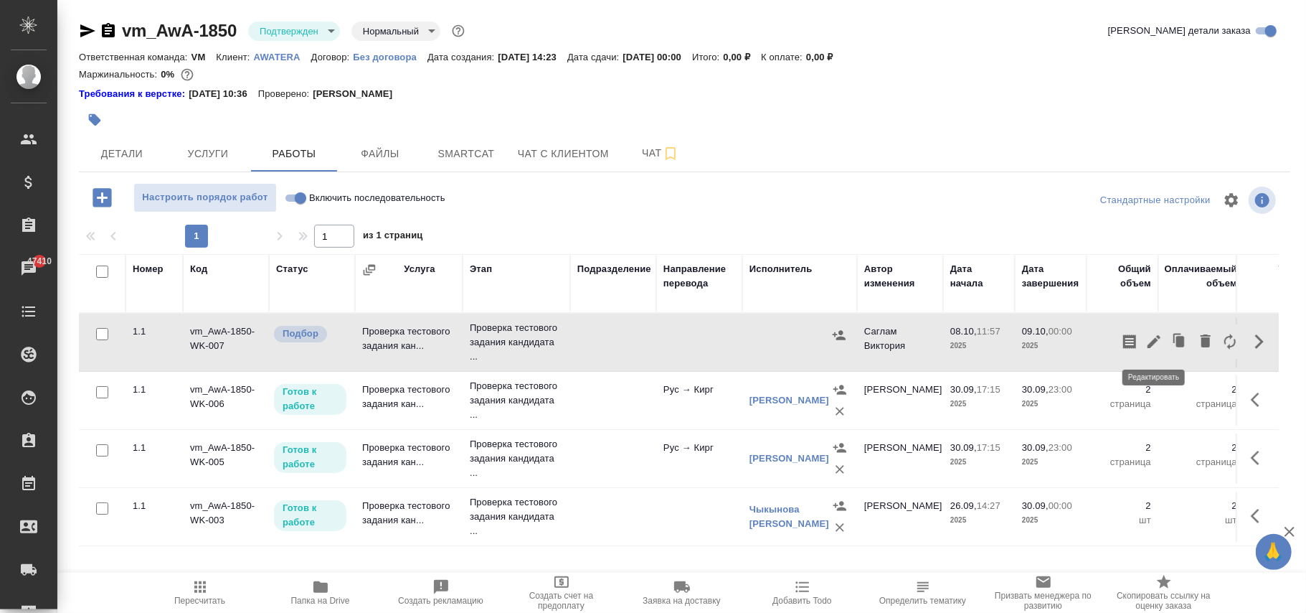
click at [1152, 339] on icon "button" at bounding box center [1154, 341] width 17 height 17
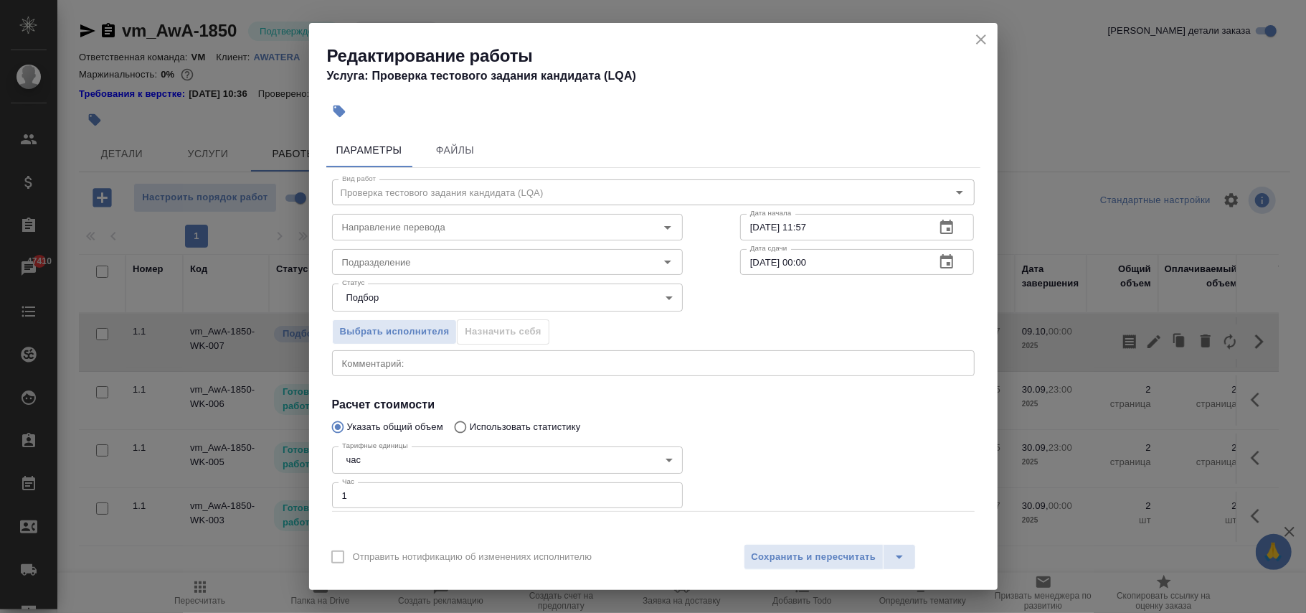
click at [980, 44] on icon "close" at bounding box center [981, 39] width 17 height 17
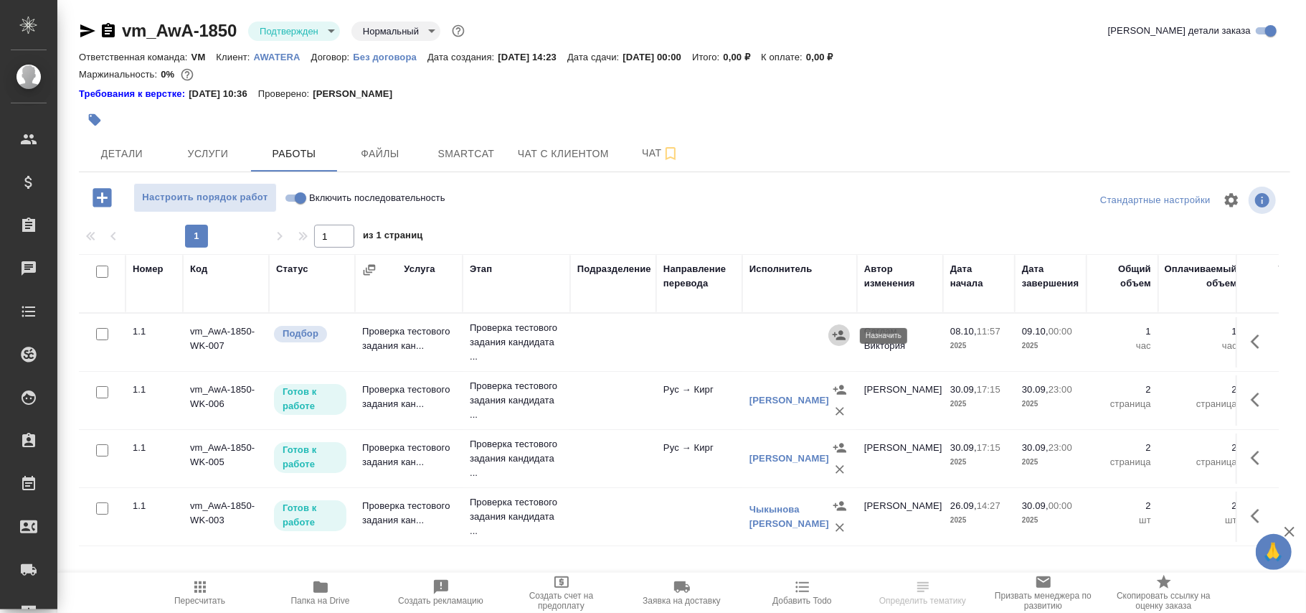
click at [837, 336] on icon "button" at bounding box center [839, 334] width 13 height 9
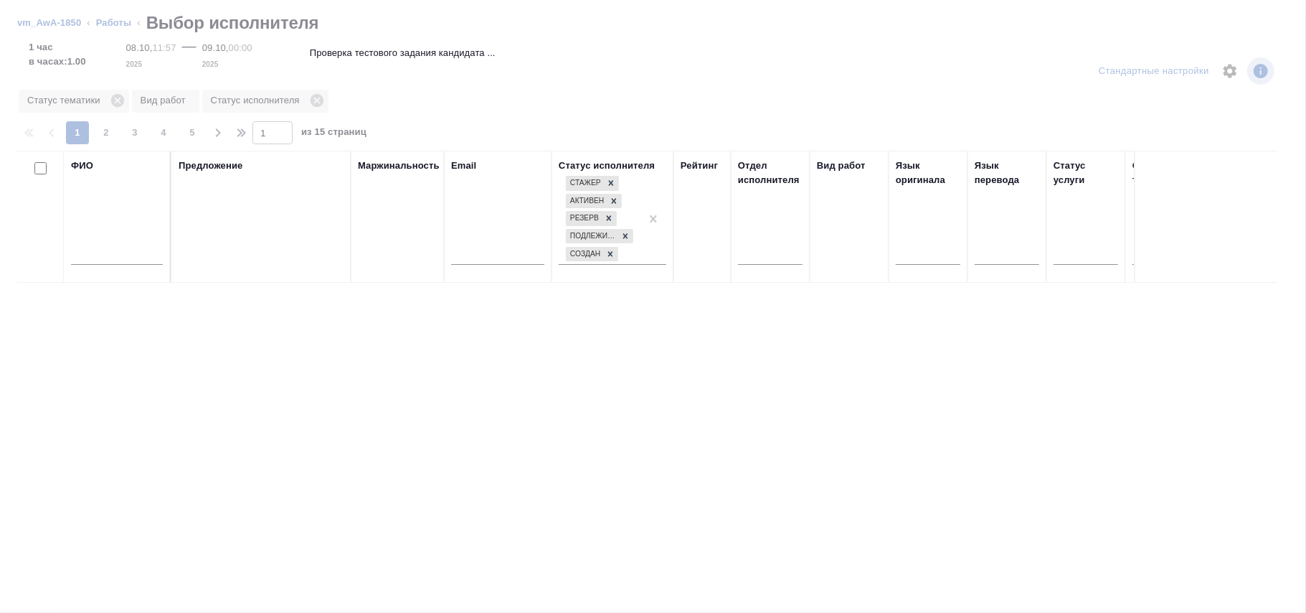
click at [107, 258] on input "text" at bounding box center [117, 256] width 92 height 18
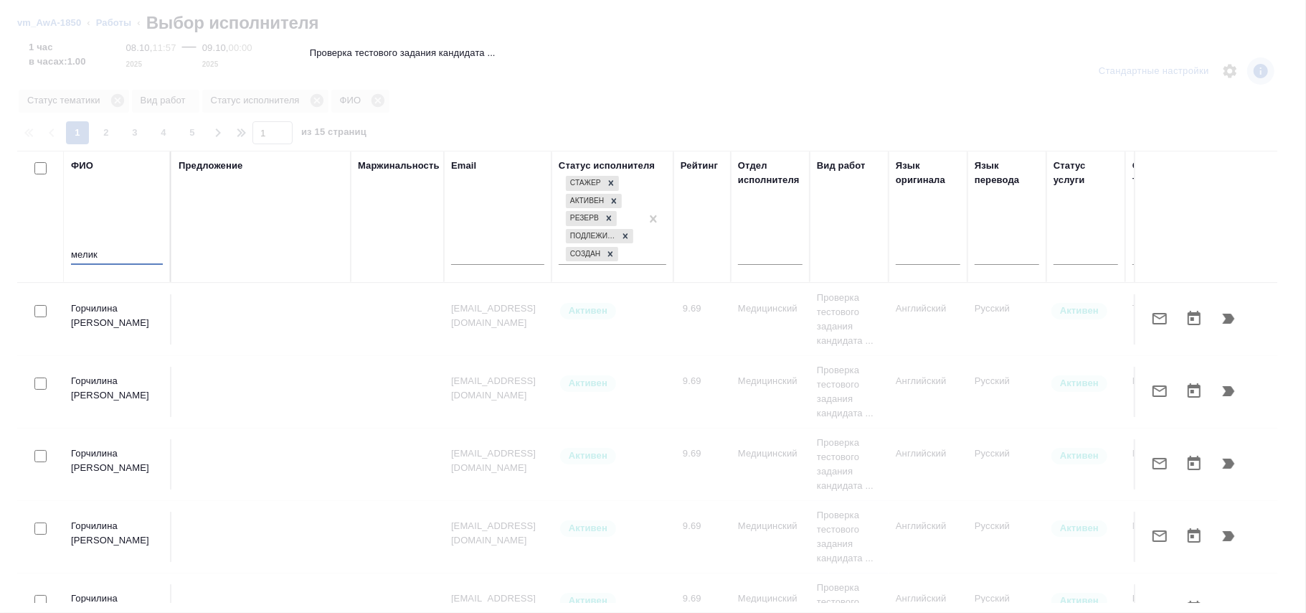
type input "мелик"
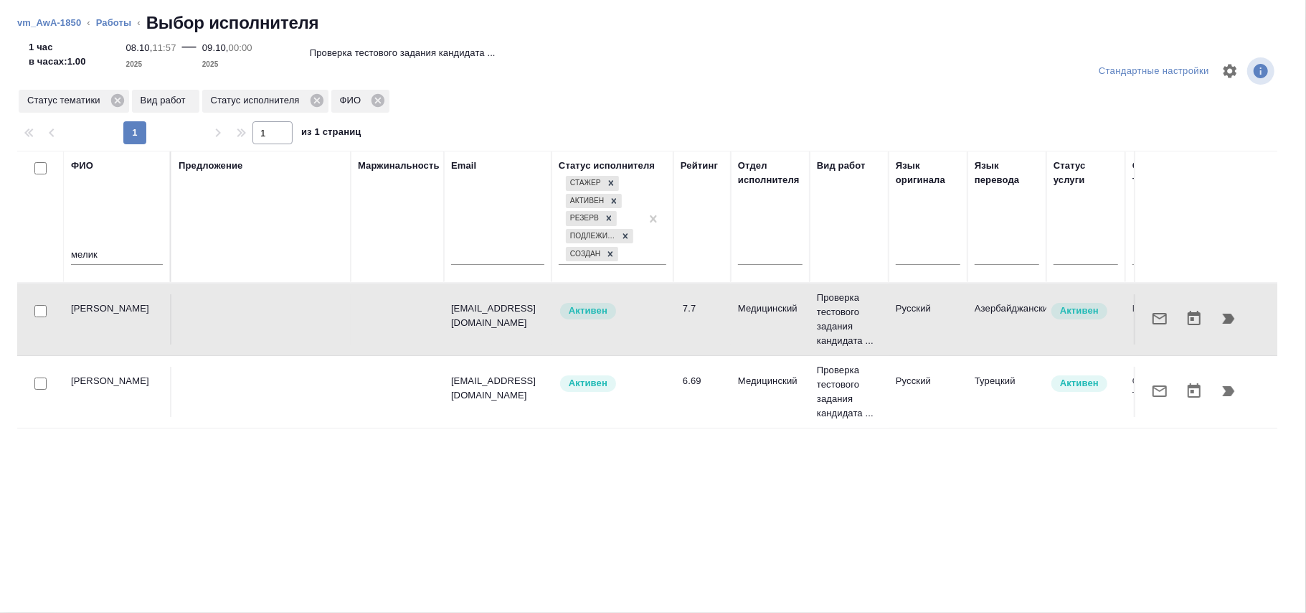
click at [1228, 317] on icon "button" at bounding box center [1229, 319] width 12 height 10
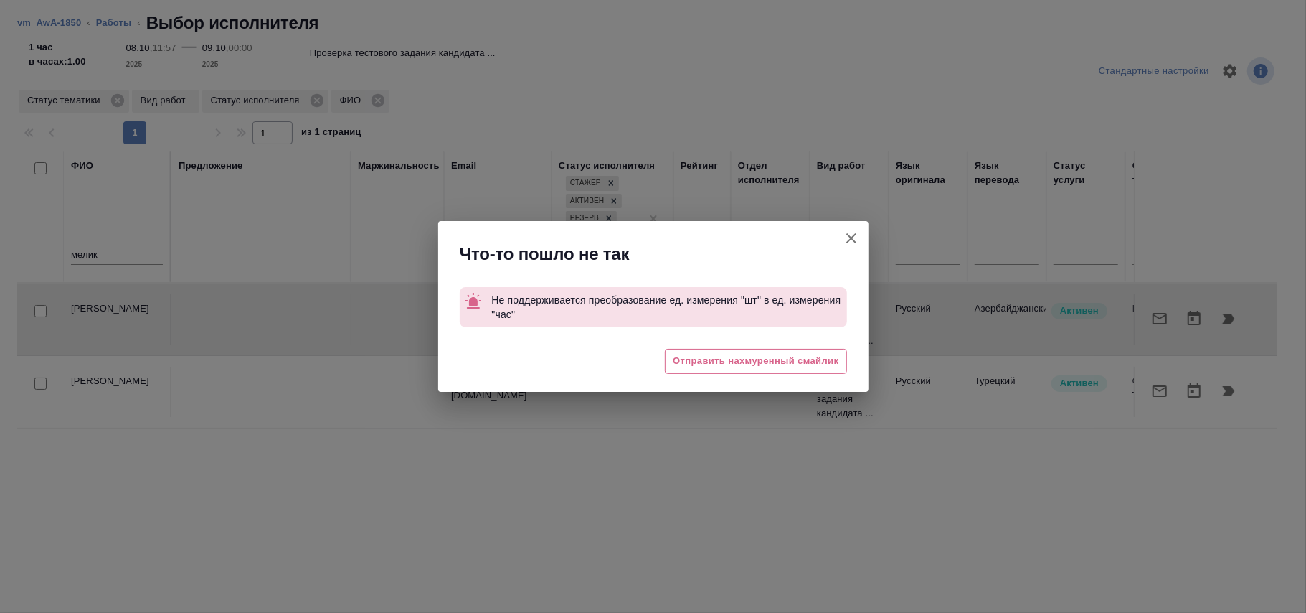
click at [859, 237] on icon "button" at bounding box center [851, 238] width 17 height 17
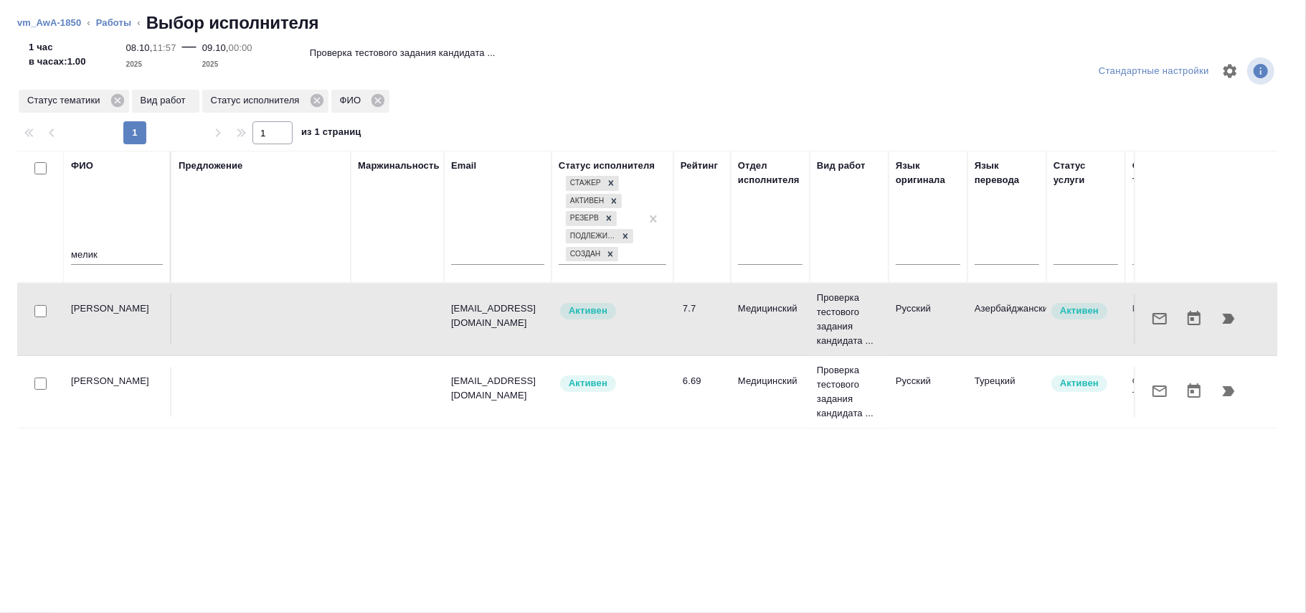
click at [793, 319] on td "Медицинский" at bounding box center [770, 319] width 79 height 50
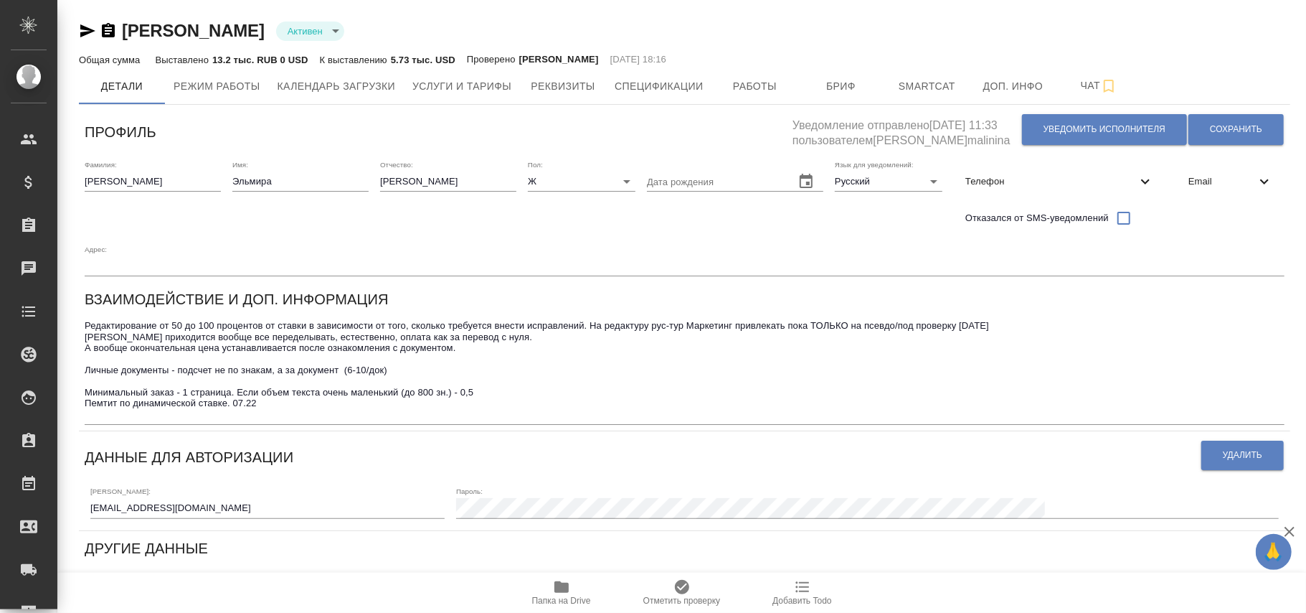
type input ". SmartCAT"
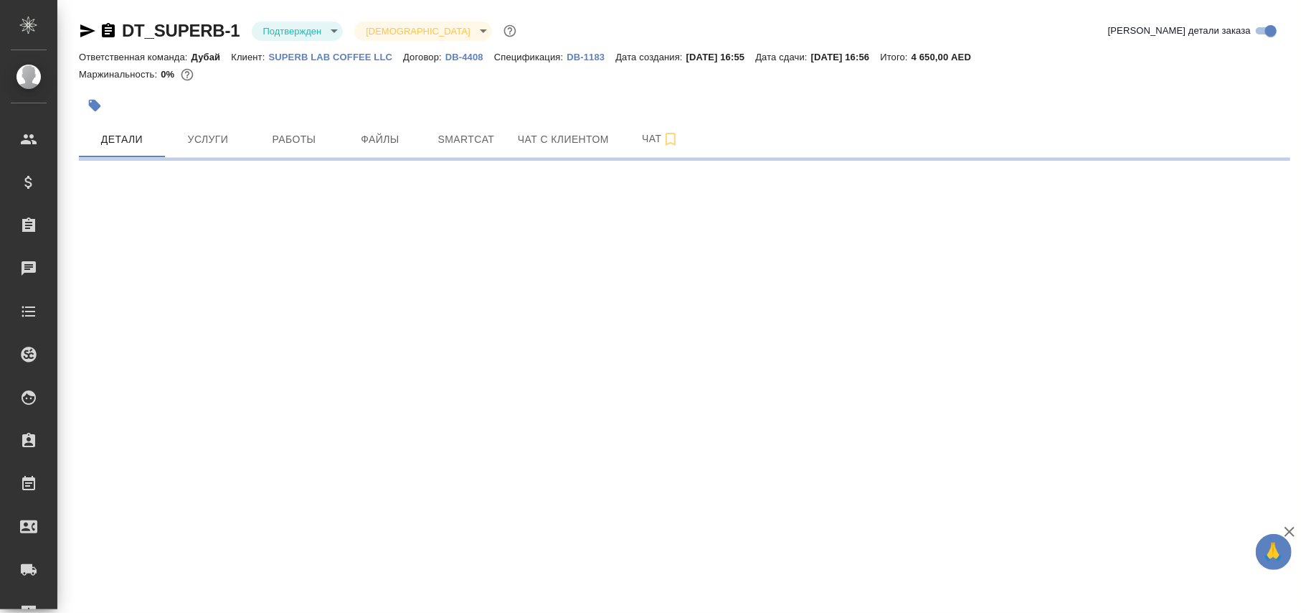
select select "RU"
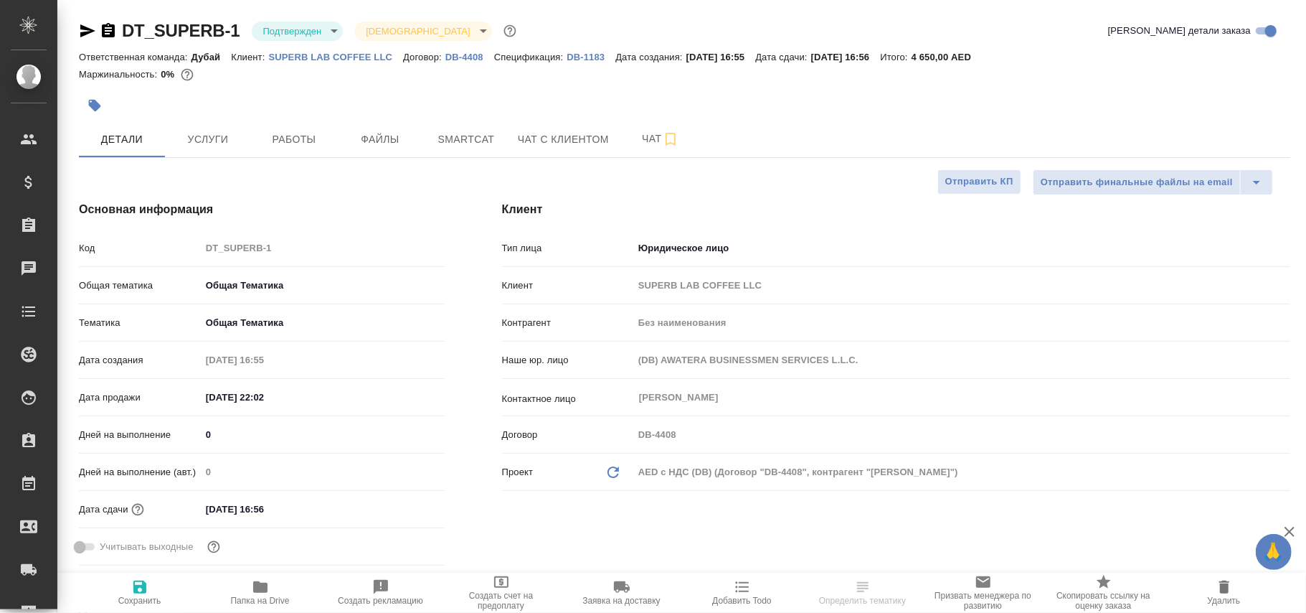
type textarea "x"
click at [618, 471] on icon at bounding box center [613, 471] width 11 height 11
type textarea "x"
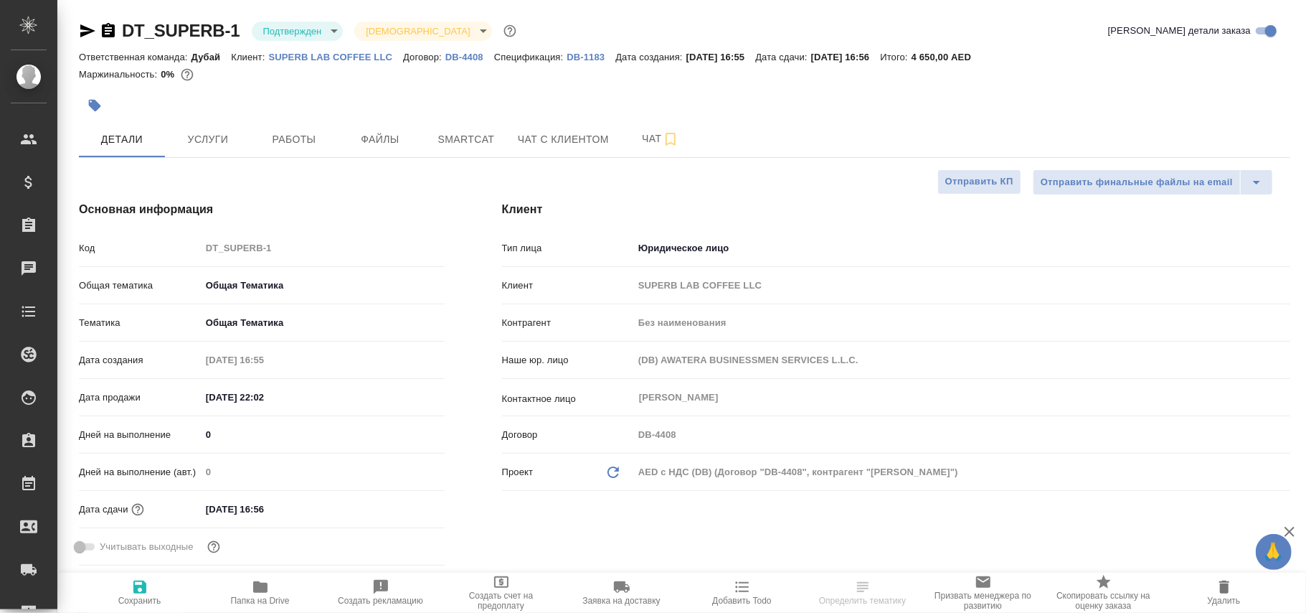
type textarea "x"
click at [618, 471] on icon at bounding box center [613, 471] width 11 height 11
type input "Vladislav Miller"
type textarea "x"
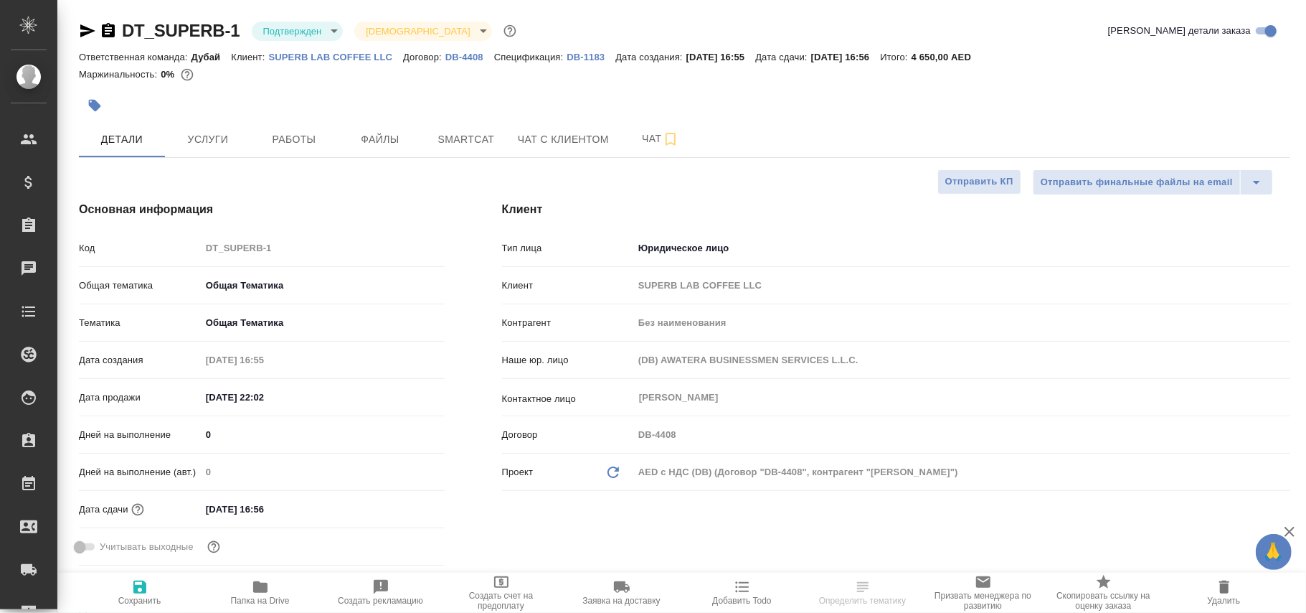
type textarea "x"
click at [618, 471] on icon at bounding box center [613, 471] width 11 height 11
type textarea "x"
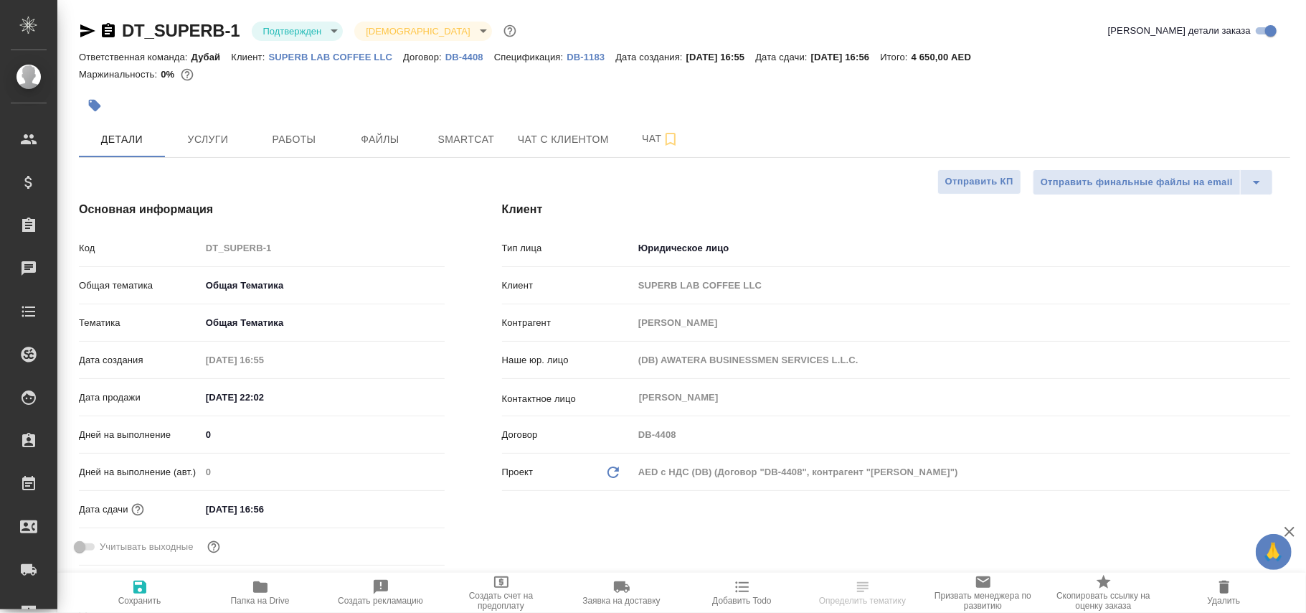
type textarea "x"
drag, startPoint x: 139, startPoint y: 587, endPoint x: 659, endPoint y: 509, distance: 525.2
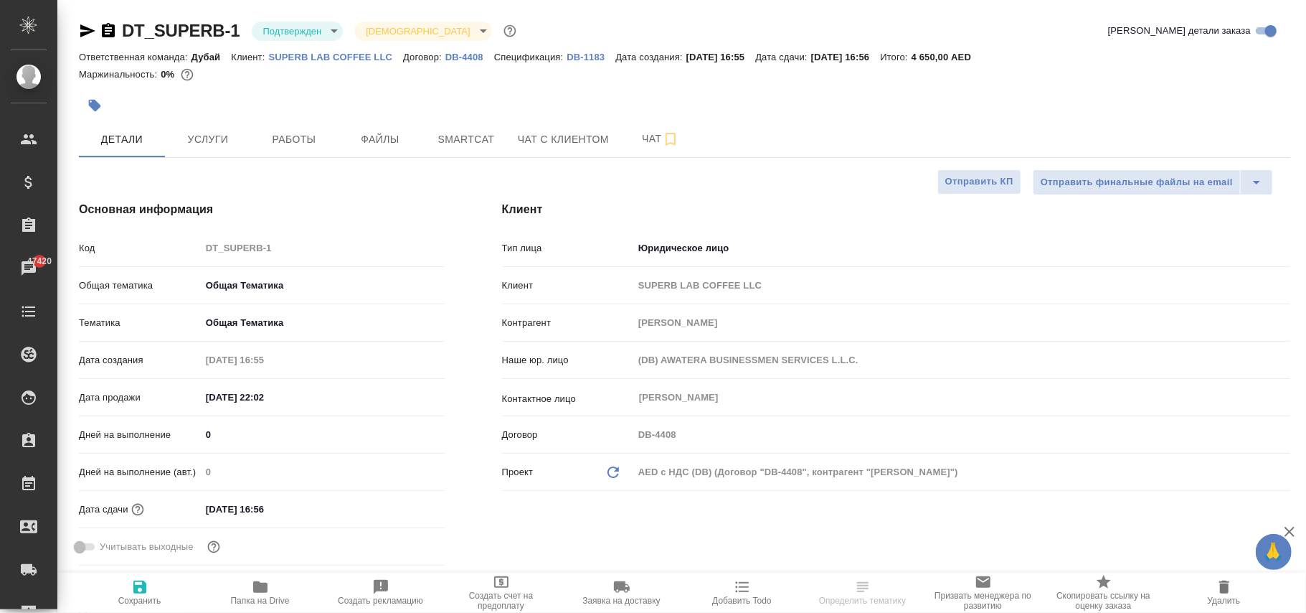
click at [141, 587] on icon "button" at bounding box center [139, 586] width 13 height 13
type textarea "x"
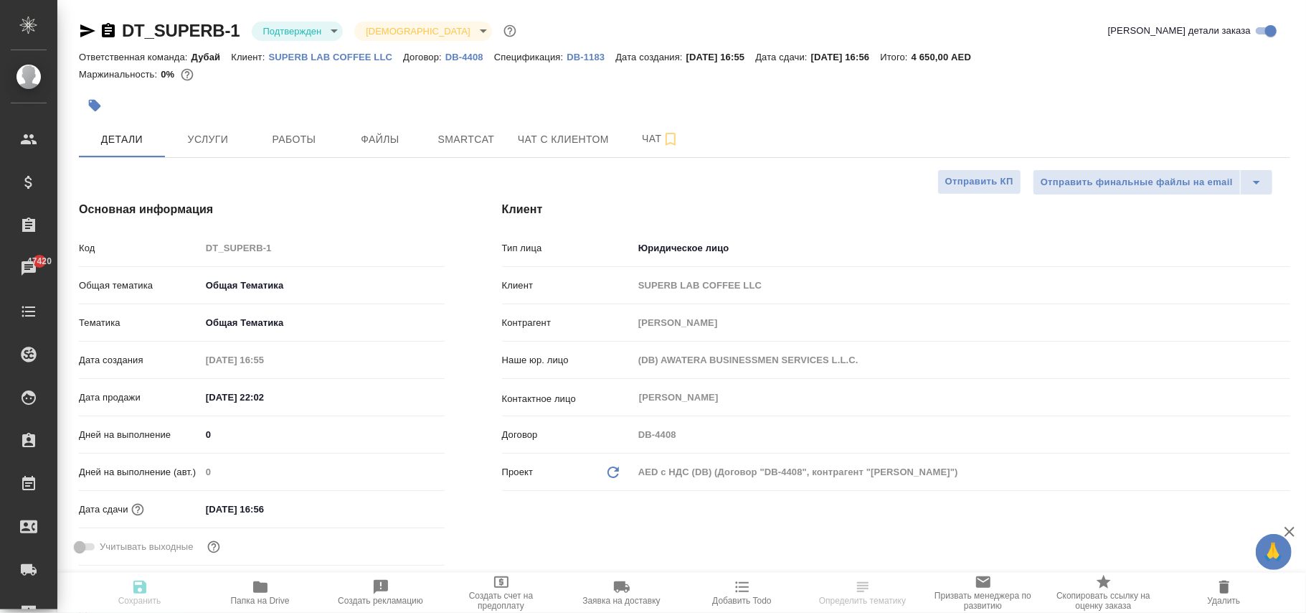
type textarea "x"
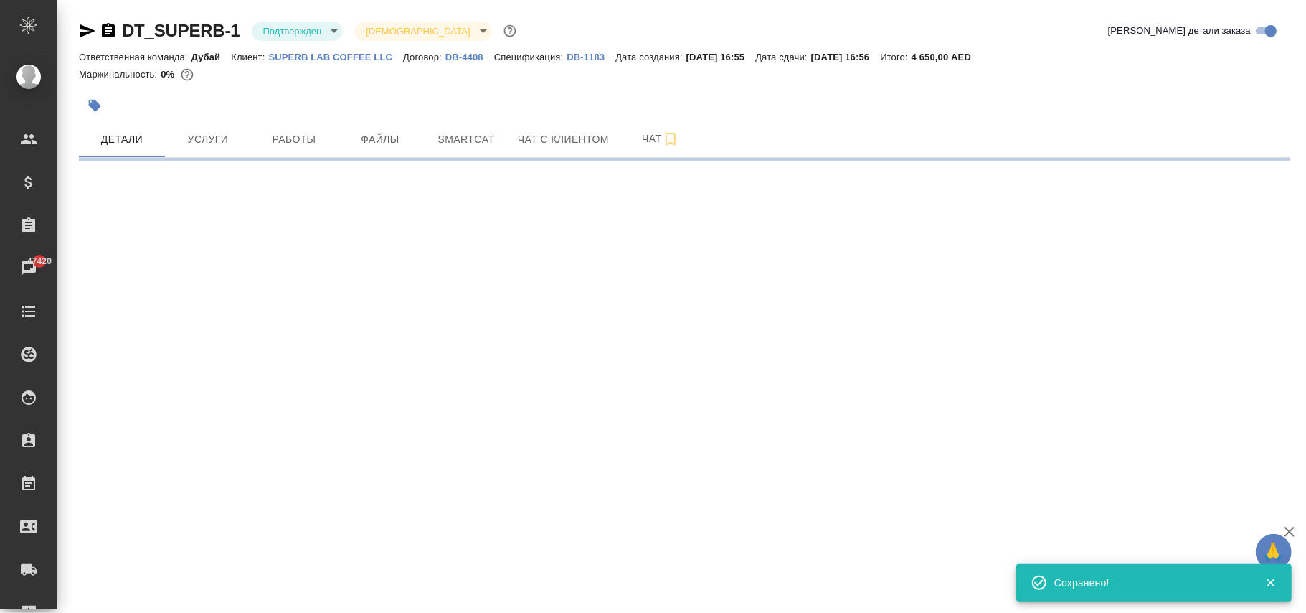
select select "RU"
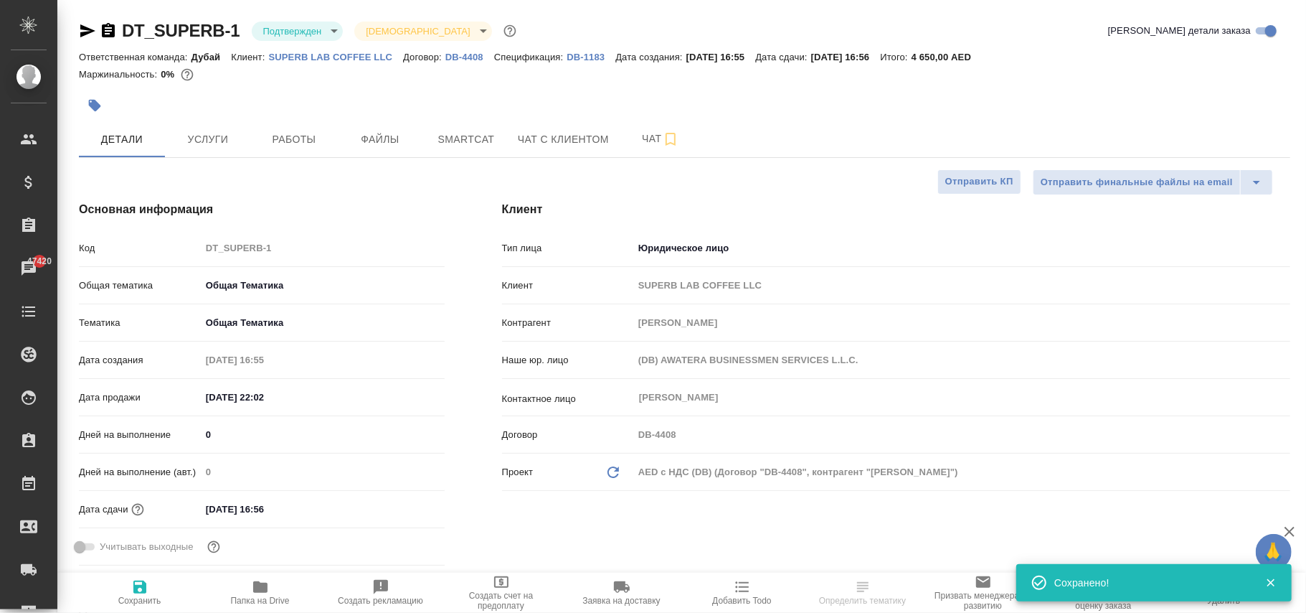
type textarea "x"
select select "RU"
type textarea "x"
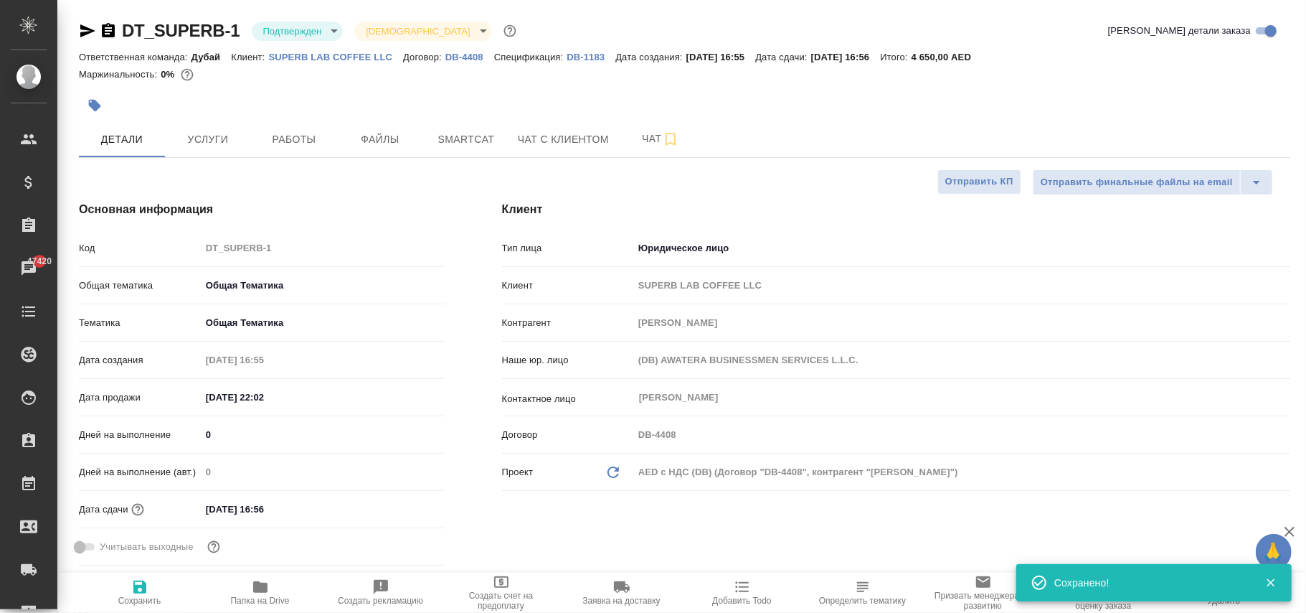
type textarea "x"
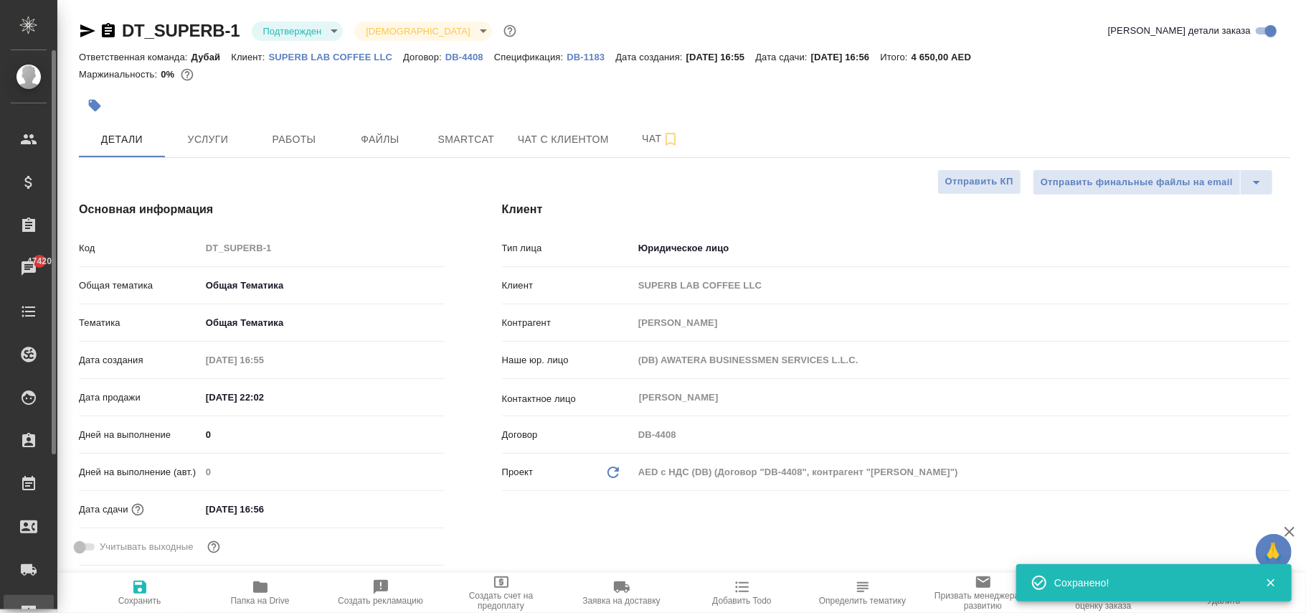
type textarea "x"
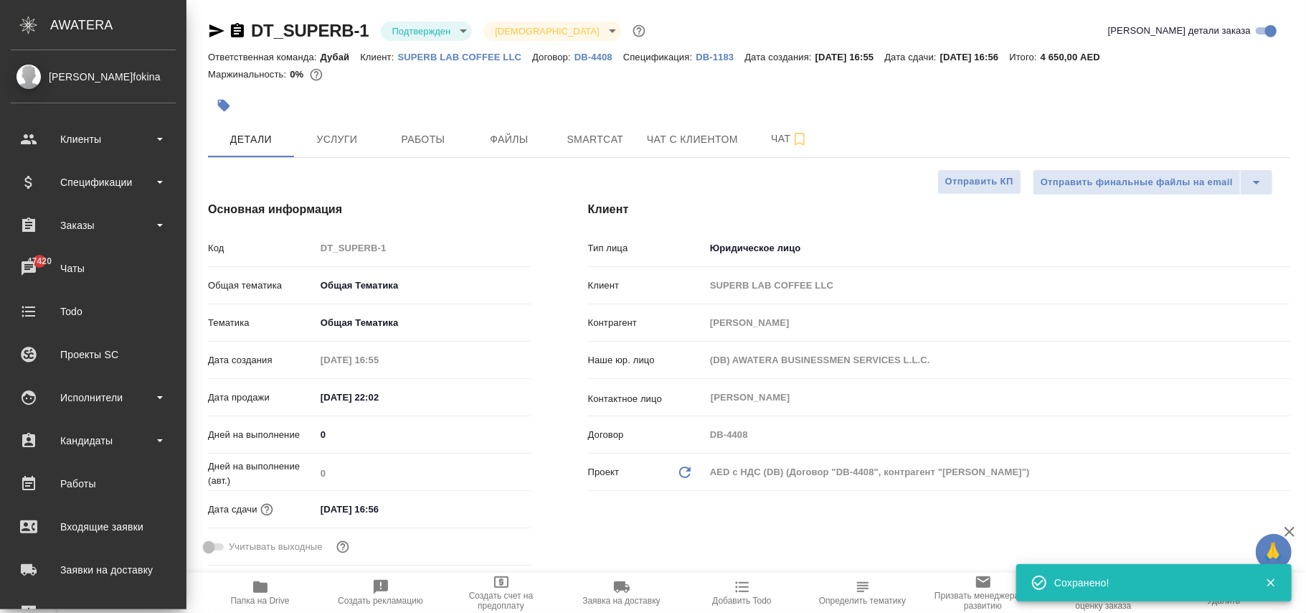
type textarea "x"
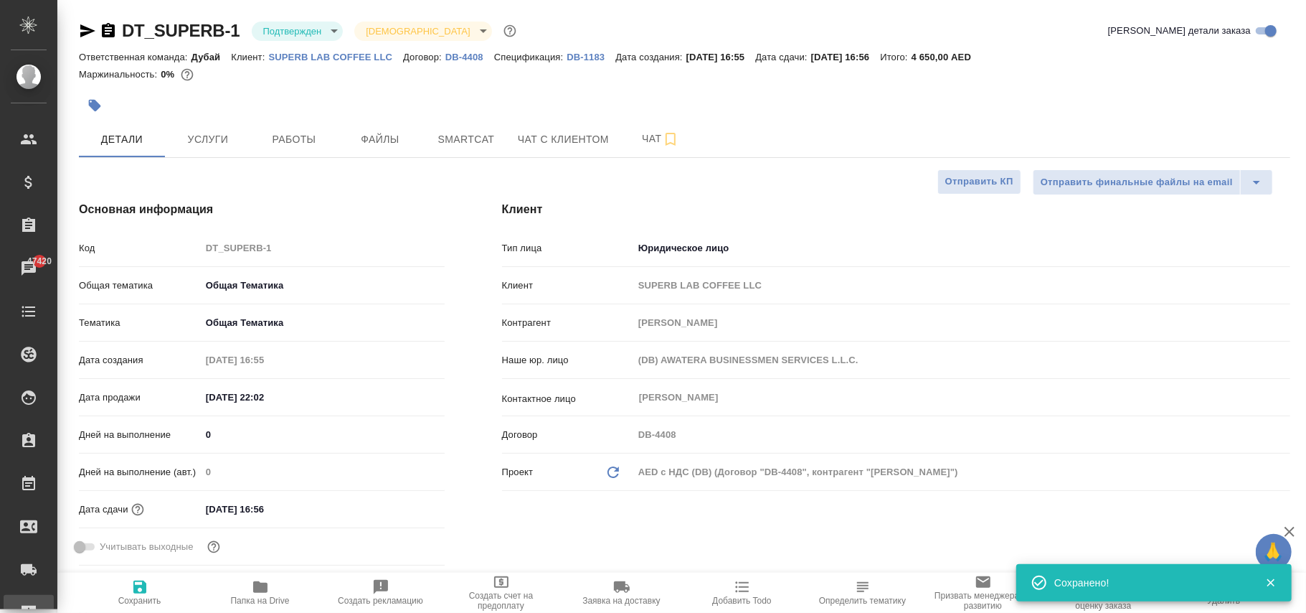
type textarea "x"
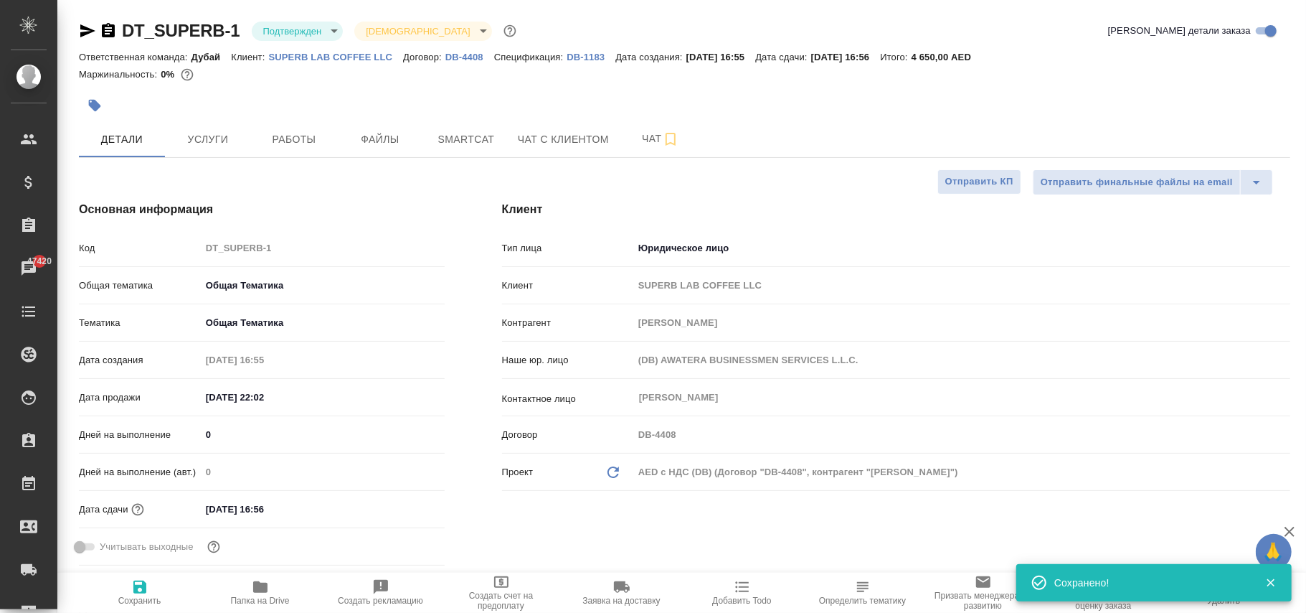
type textarea "x"
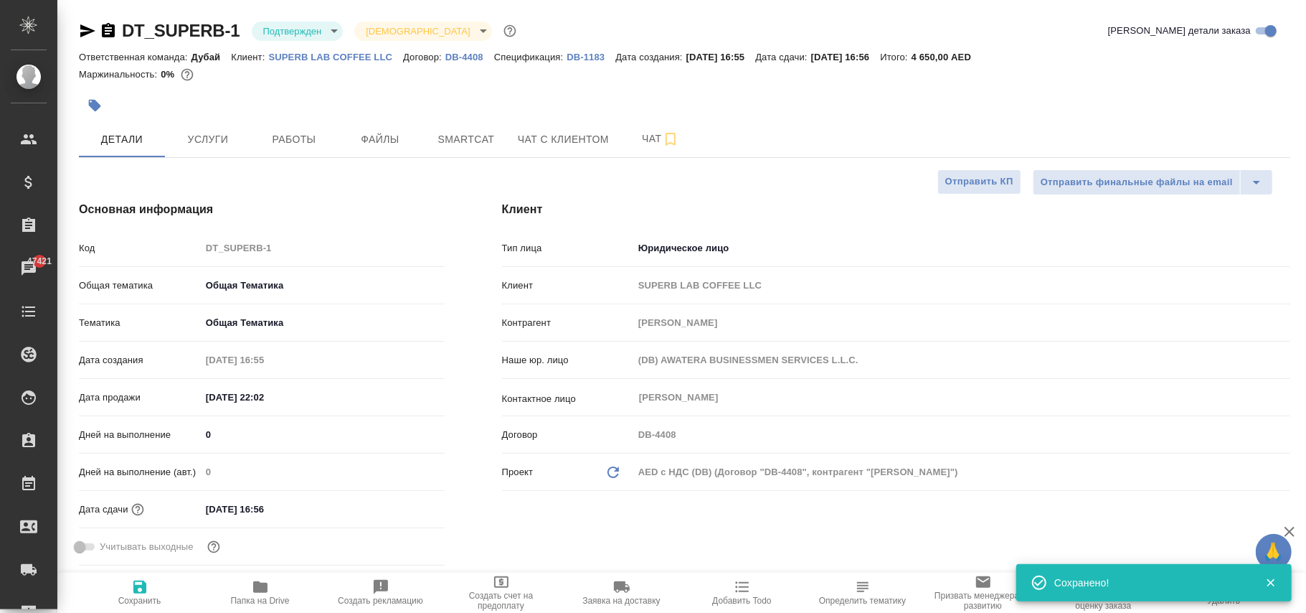
type textarea "x"
